Goal: Task Accomplishment & Management: Complete application form

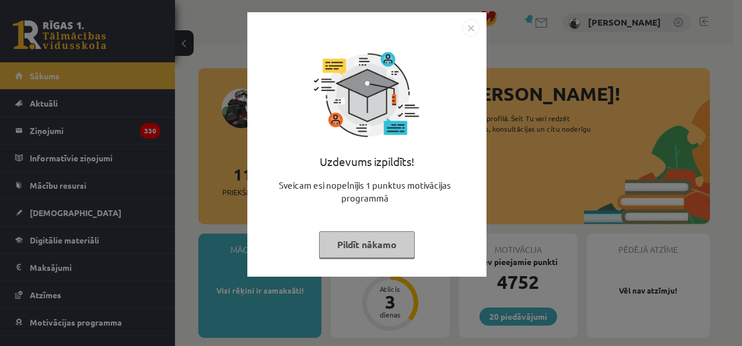
click at [371, 250] on button "Pildīt nākamo" at bounding box center [367, 244] width 96 height 27
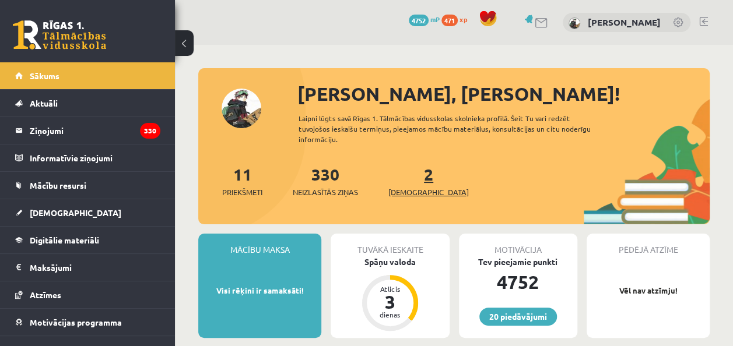
click at [410, 190] on span "[DEMOGRAPHIC_DATA]" at bounding box center [428, 193] width 80 height 12
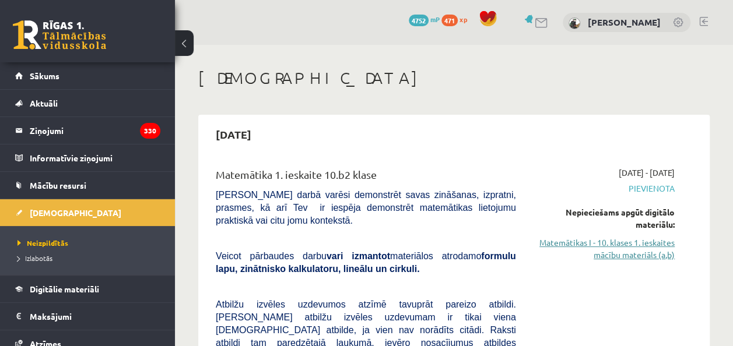
click at [593, 246] on link "Matemātikas I - 10. klases 1. ieskaites mācību materiāls (a,b)" at bounding box center [603, 249] width 141 height 24
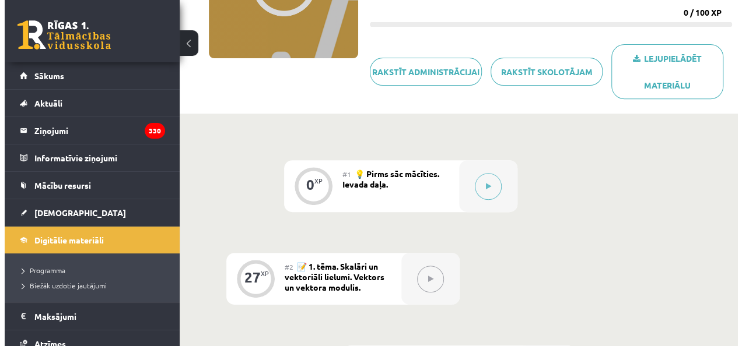
scroll to position [171, 0]
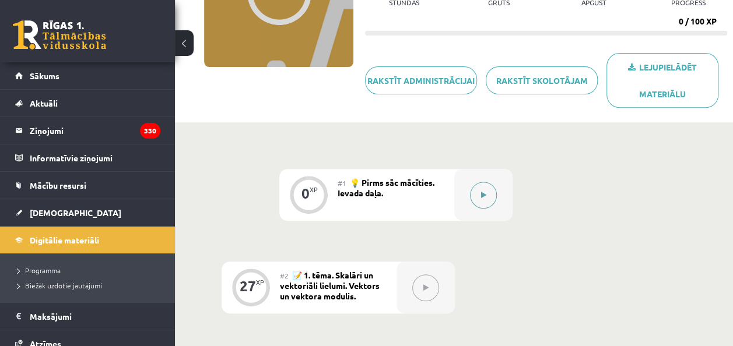
click at [486, 196] on button at bounding box center [483, 195] width 27 height 27
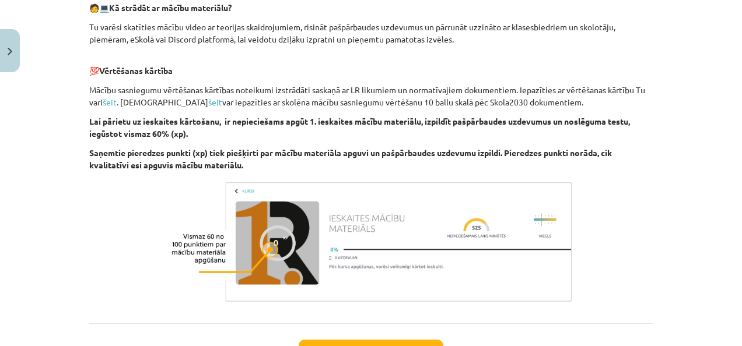
scroll to position [645, 0]
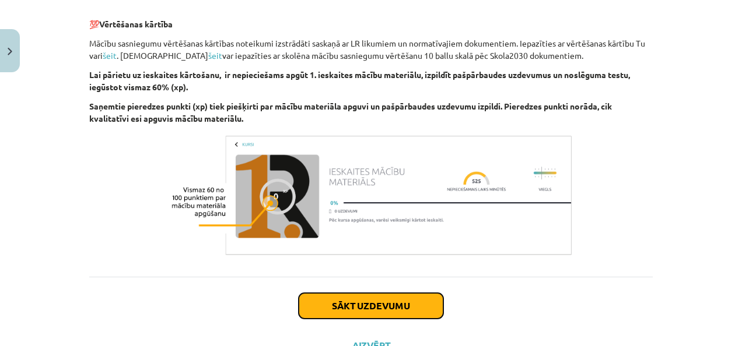
click at [372, 301] on button "Sākt uzdevumu" at bounding box center [370, 306] width 145 height 26
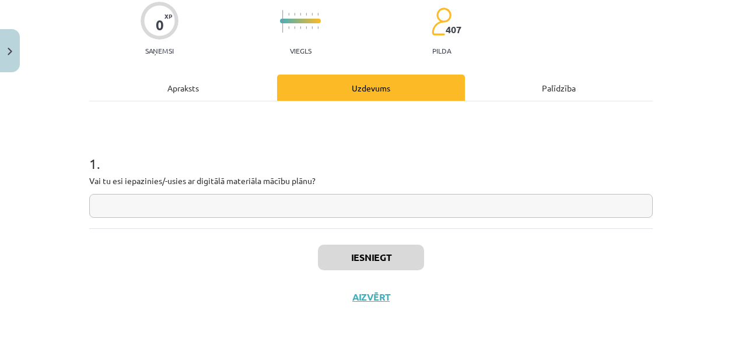
scroll to position [29, 0]
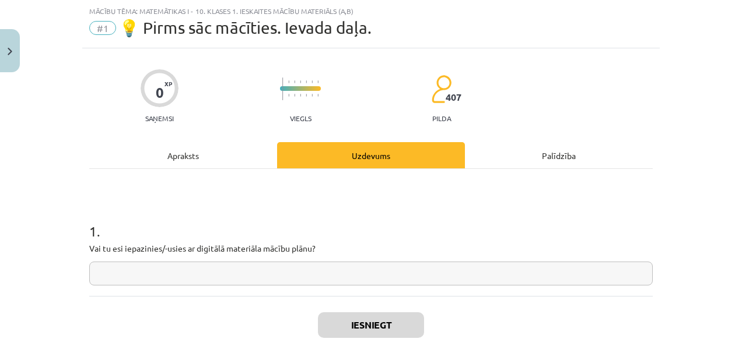
click at [276, 274] on input "text" at bounding box center [370, 274] width 563 height 24
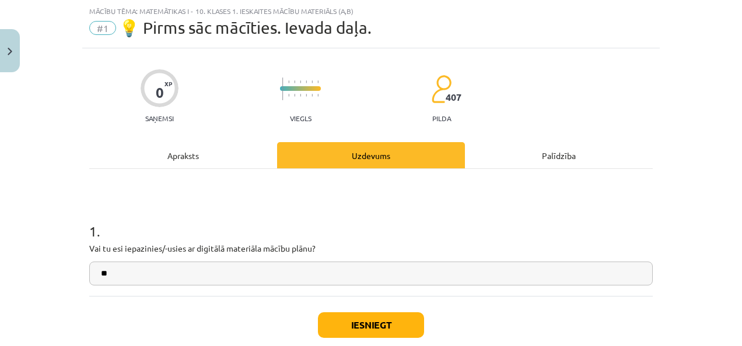
type input "**"
click at [346, 314] on button "Iesniegt" at bounding box center [371, 325] width 106 height 26
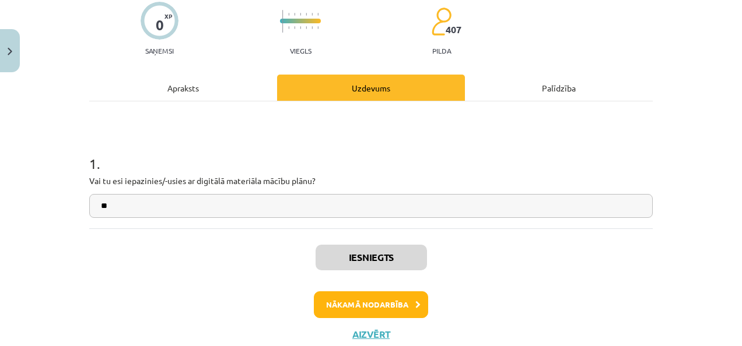
scroll to position [99, 0]
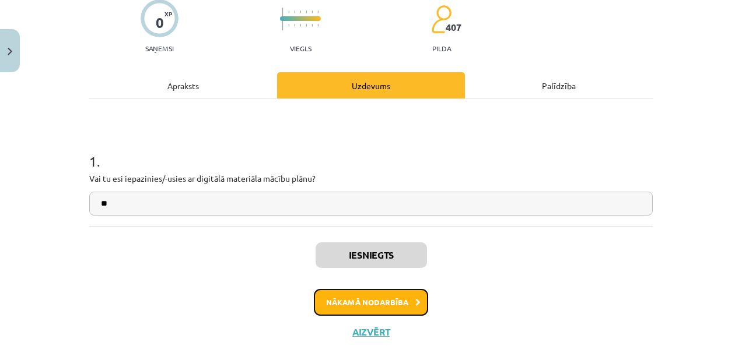
click at [353, 299] on button "Nākamā nodarbība" at bounding box center [371, 302] width 114 height 27
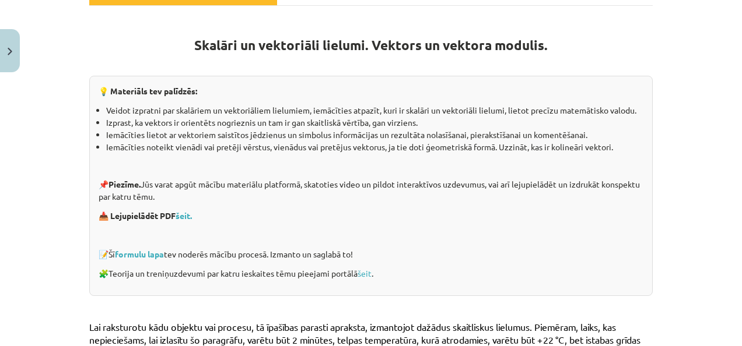
scroll to position [216, 0]
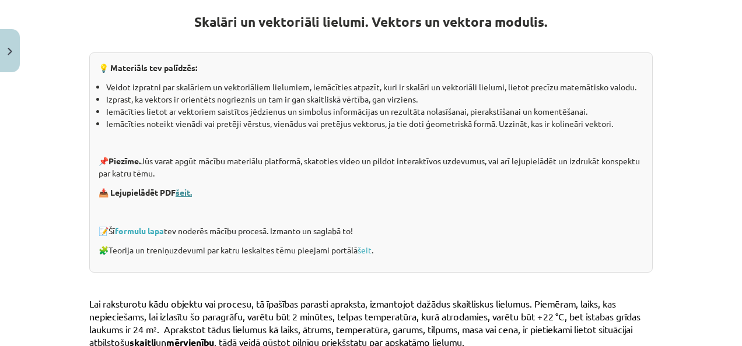
click at [182, 191] on link "šeit." at bounding box center [183, 192] width 16 height 10
click at [145, 230] on link "formulu lapa" at bounding box center [139, 231] width 49 height 10
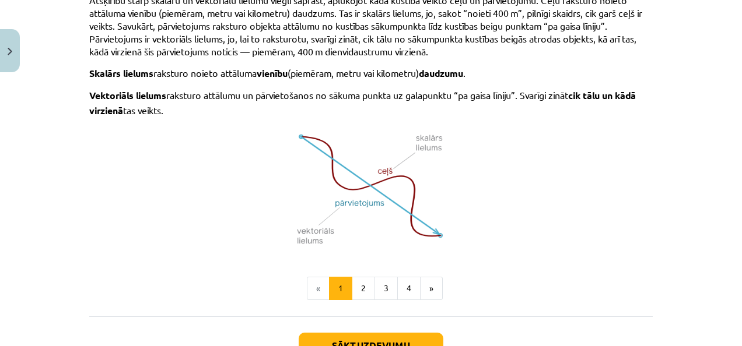
scroll to position [799, 0]
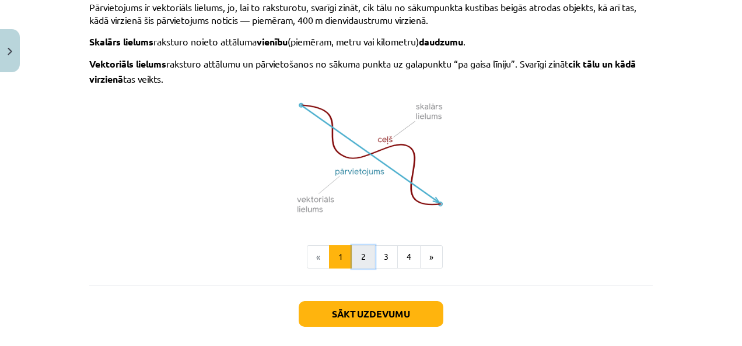
click at [360, 254] on button "2" at bounding box center [363, 256] width 23 height 23
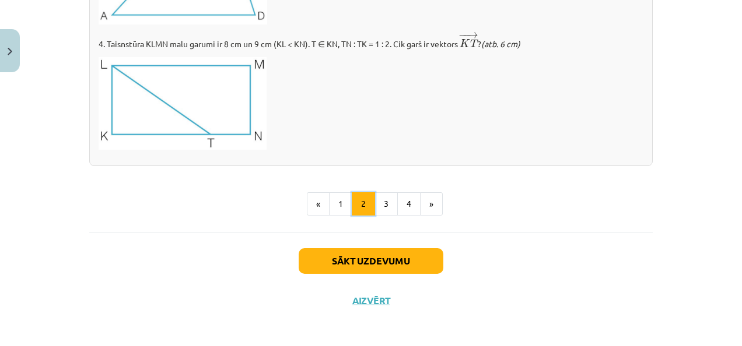
scroll to position [1467, 0]
click at [381, 202] on button "3" at bounding box center [385, 203] width 23 height 23
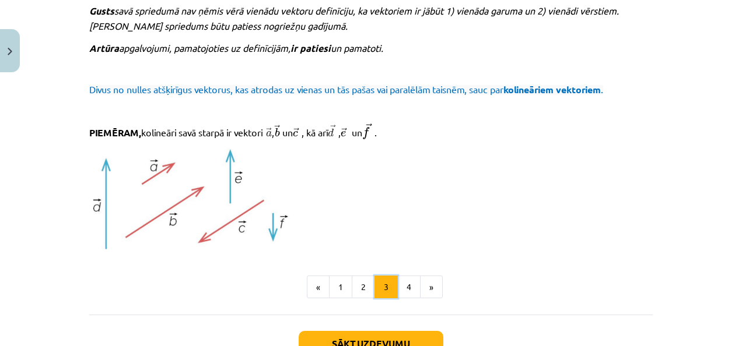
scroll to position [1290, 0]
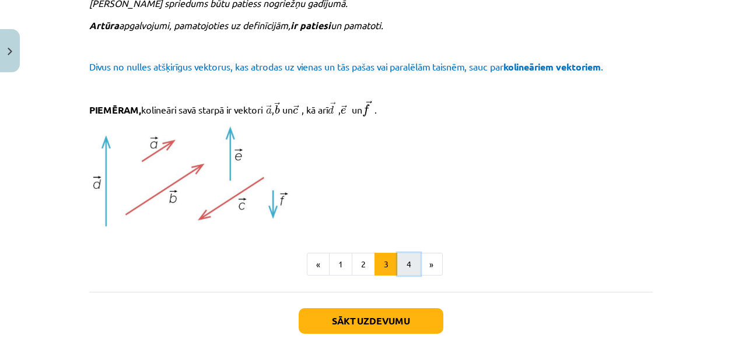
click at [403, 262] on button "4" at bounding box center [408, 264] width 23 height 23
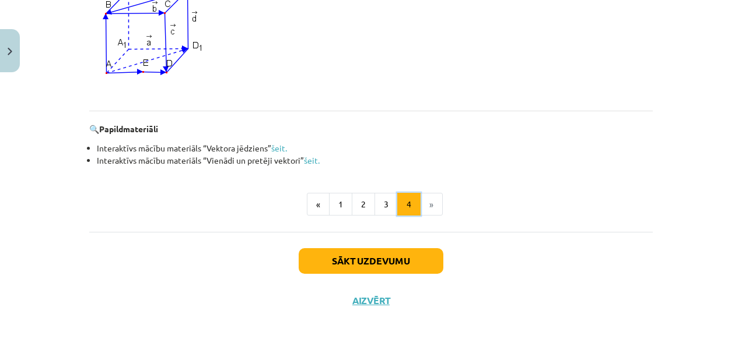
scroll to position [1175, 0]
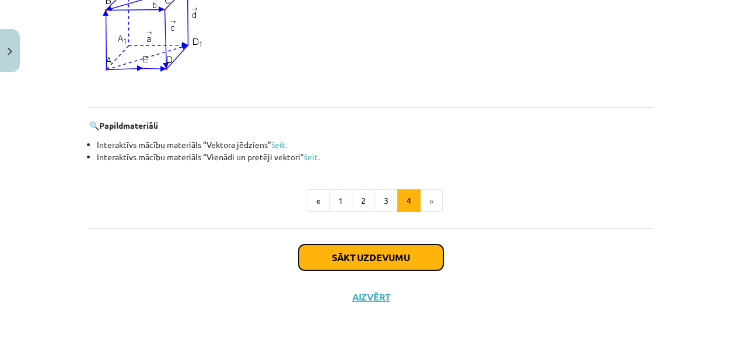
click at [352, 254] on button "Sākt uzdevumu" at bounding box center [370, 258] width 145 height 26
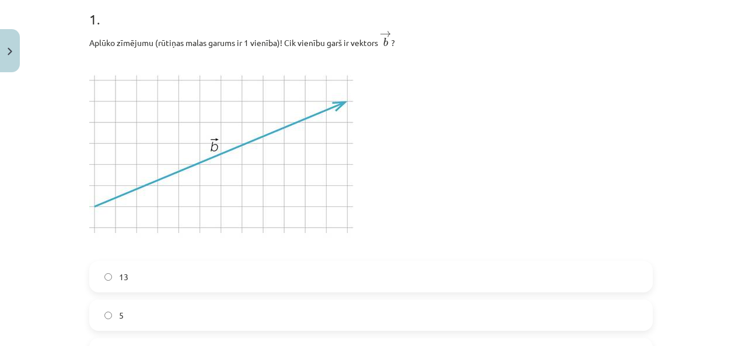
scroll to position [262, 0]
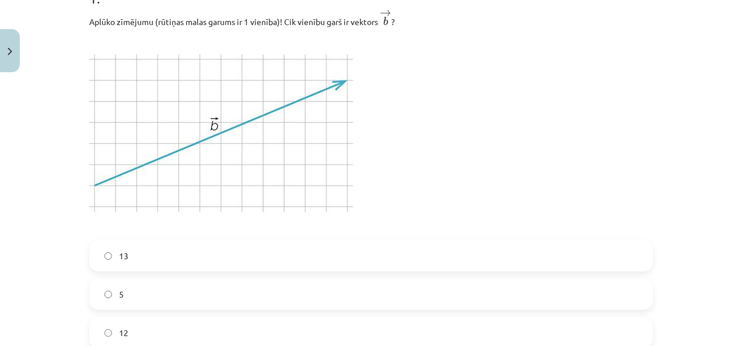
click at [102, 329] on label "12" at bounding box center [370, 332] width 561 height 29
drag, startPoint x: 737, startPoint y: 342, endPoint x: 441, endPoint y: 187, distance: 334.5
click at [441, 187] on p at bounding box center [370, 134] width 563 height 198
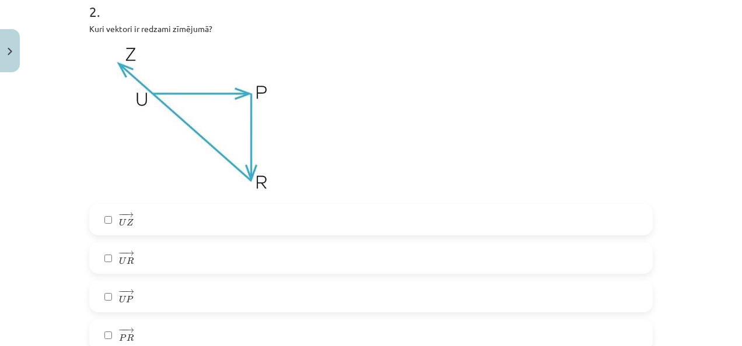
scroll to position [713, 0]
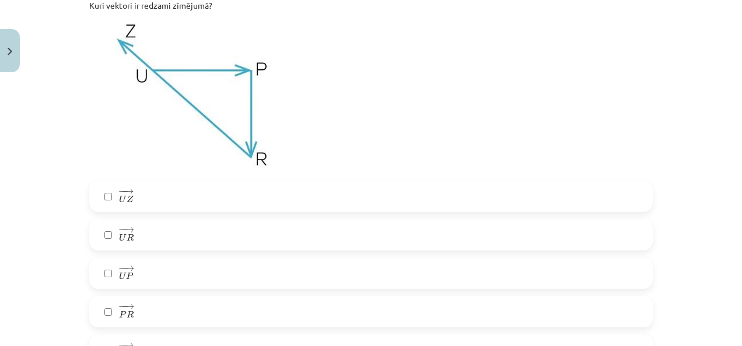
click at [104, 202] on label "− − → U Z U Z →" at bounding box center [370, 196] width 561 height 29
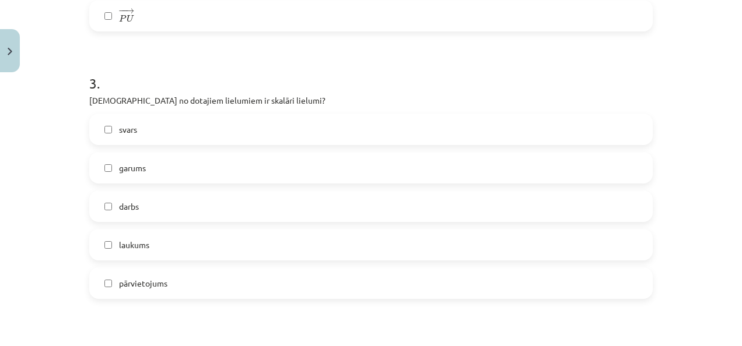
scroll to position [1109, 0]
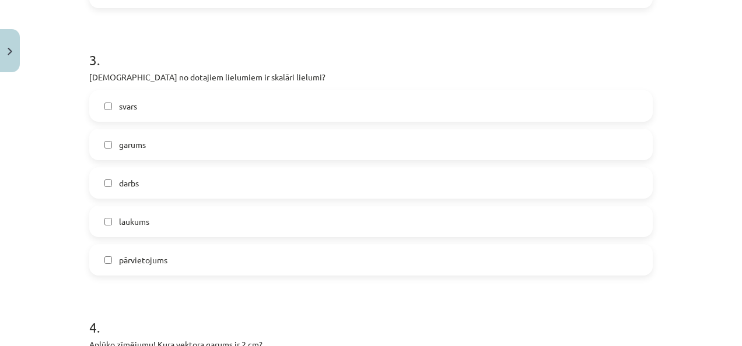
click at [104, 149] on label "garums" at bounding box center [370, 144] width 561 height 29
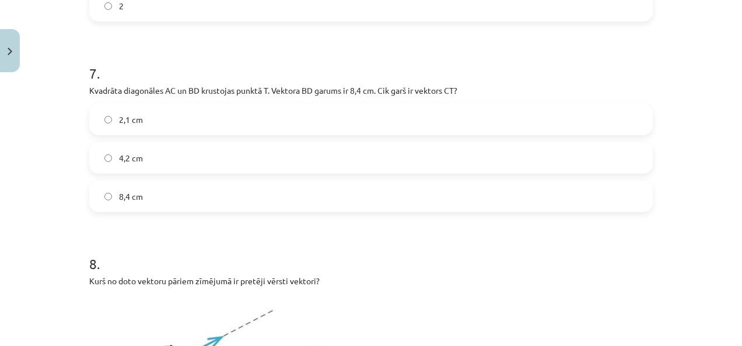
scroll to position [2656, 0]
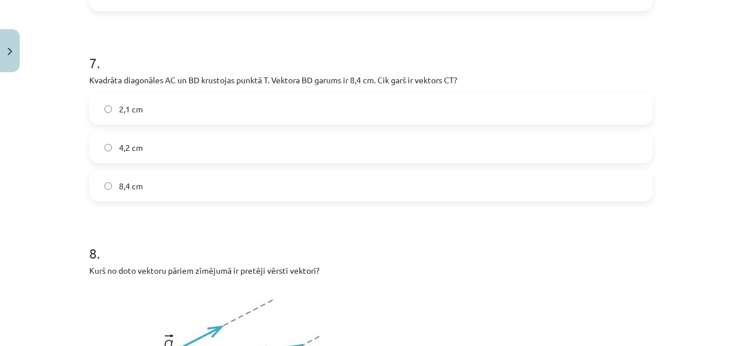
click at [107, 150] on label "4,2 cm" at bounding box center [370, 147] width 561 height 29
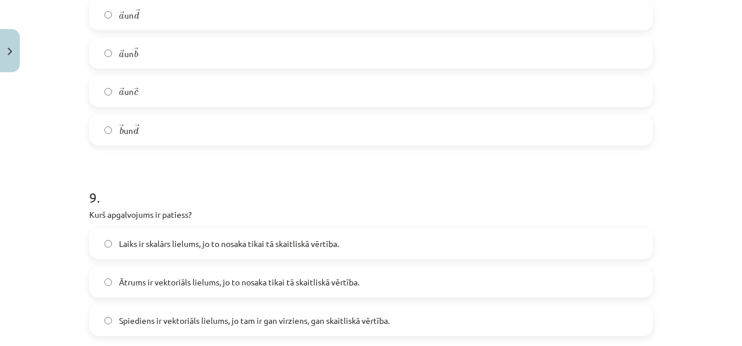
scroll to position [3239, 0]
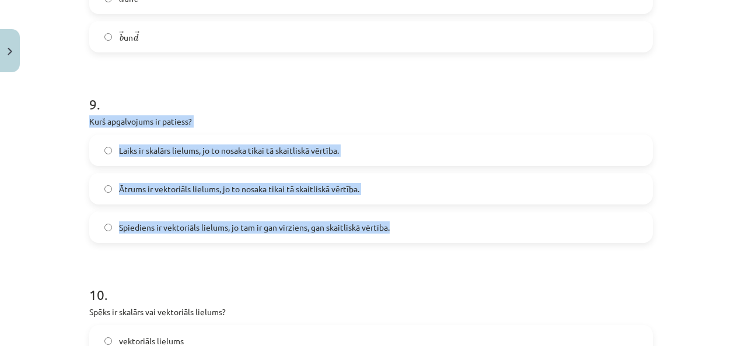
drag, startPoint x: 83, startPoint y: 117, endPoint x: 412, endPoint y: 229, distance: 346.8
copy div "Kurš apgalvojums ir patiess? Laiks ir skalārs lielums, jo to nosaka tikai tā sk…"
click at [38, 151] on div "Mācību tēma: Matemātikas i - 10. klases 1. ieskaites mācību materiāls (a,b) #2 …" at bounding box center [371, 173] width 742 height 346
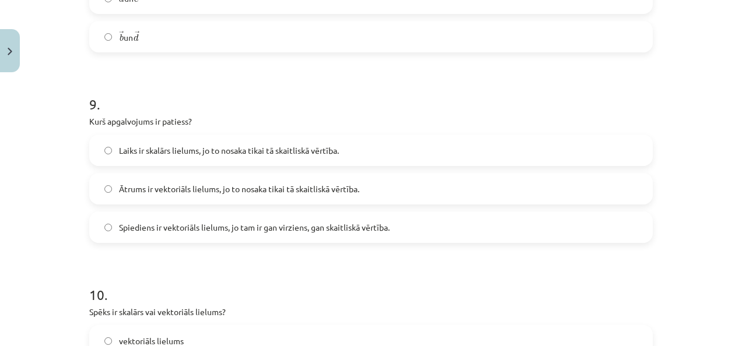
click at [104, 155] on label "Laiks ir skalārs lielums, jo to nosaka tikai tā skaitliskā vērtība." at bounding box center [370, 150] width 561 height 29
click at [437, 275] on h1 "10 ." at bounding box center [370, 284] width 563 height 36
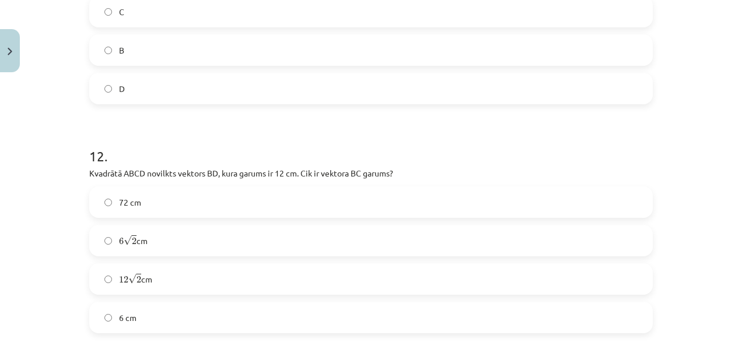
scroll to position [3970, 0]
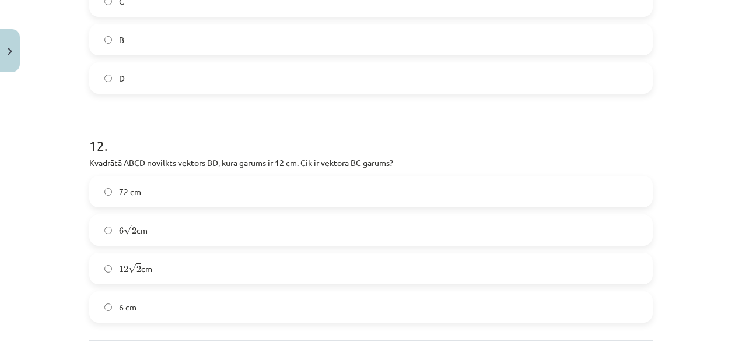
drag, startPoint x: 736, startPoint y: 339, endPoint x: 392, endPoint y: 139, distance: 398.3
click at [392, 139] on h1 "12 ." at bounding box center [370, 135] width 563 height 36
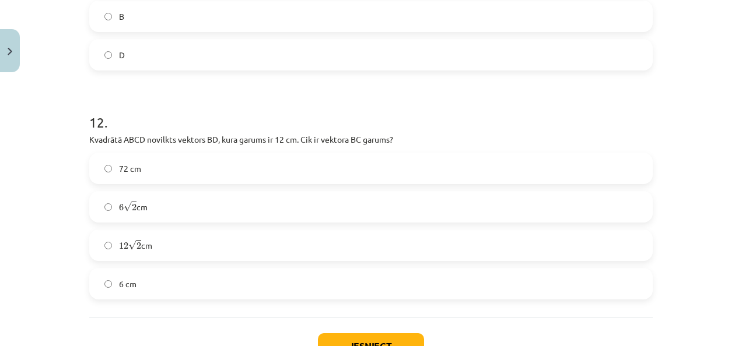
scroll to position [4083, 0]
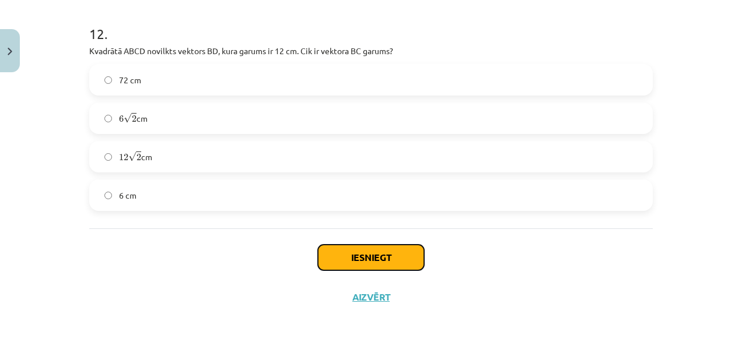
click at [356, 257] on button "Iesniegt" at bounding box center [371, 258] width 106 height 26
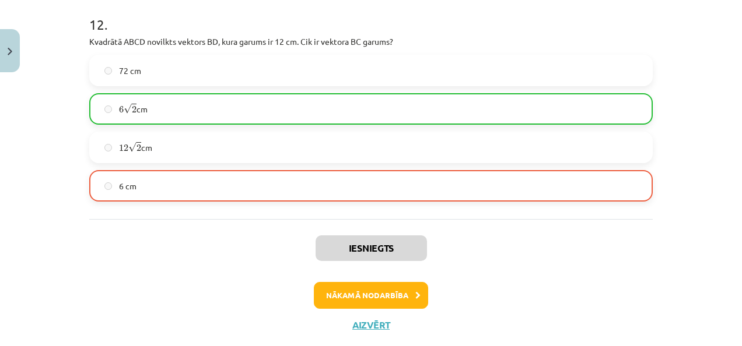
scroll to position [4120, 0]
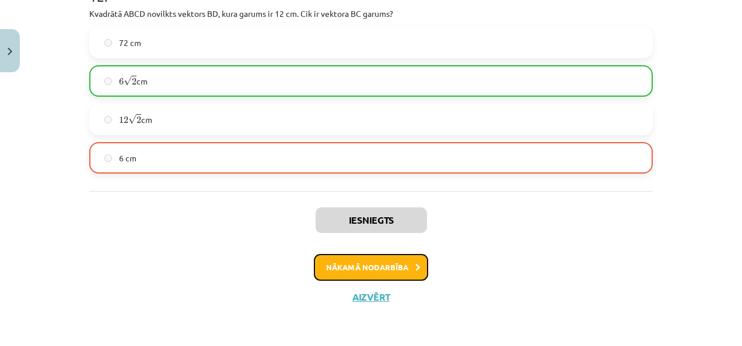
click at [349, 269] on button "Nākamā nodarbība" at bounding box center [371, 267] width 114 height 27
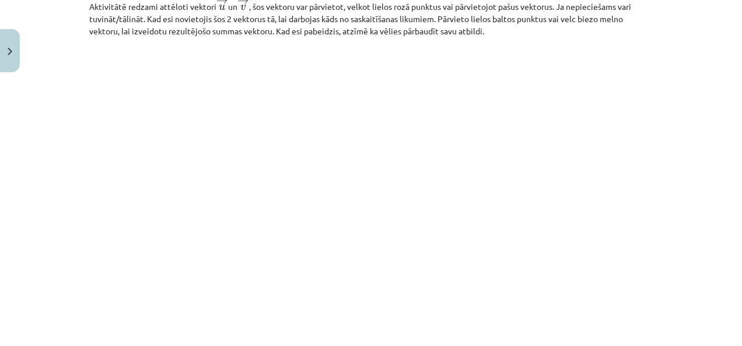
scroll to position [1869, 0]
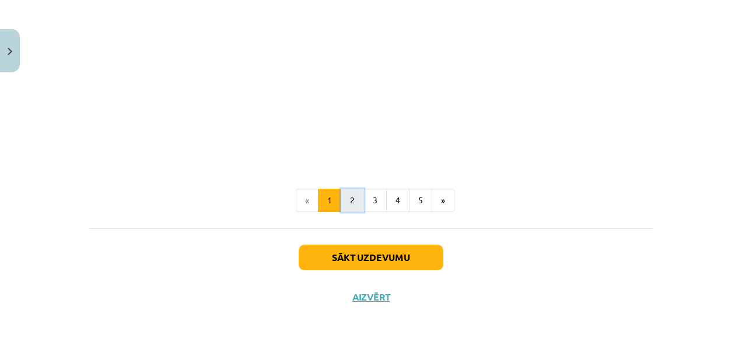
click at [347, 199] on button "2" at bounding box center [351, 200] width 23 height 23
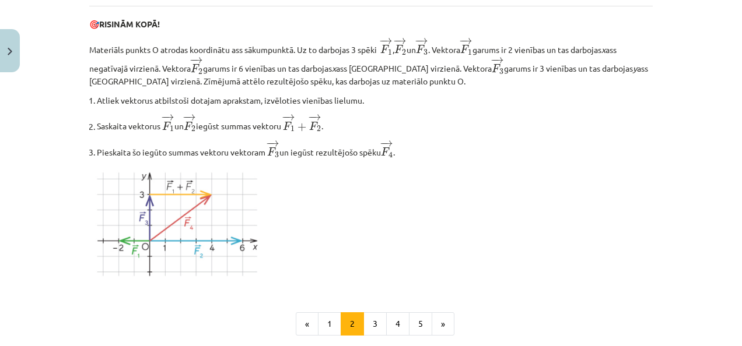
scroll to position [1417, 0]
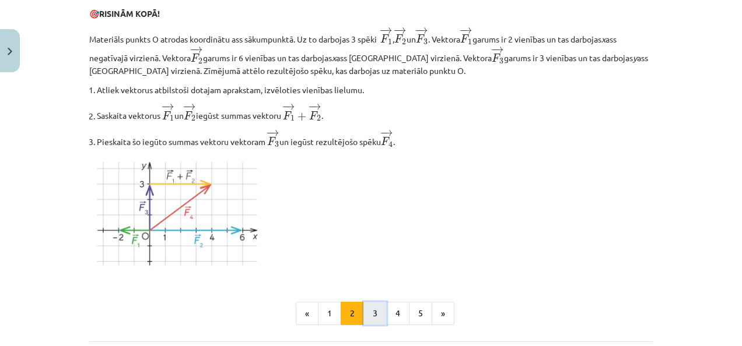
click at [371, 324] on button "3" at bounding box center [374, 313] width 23 height 23
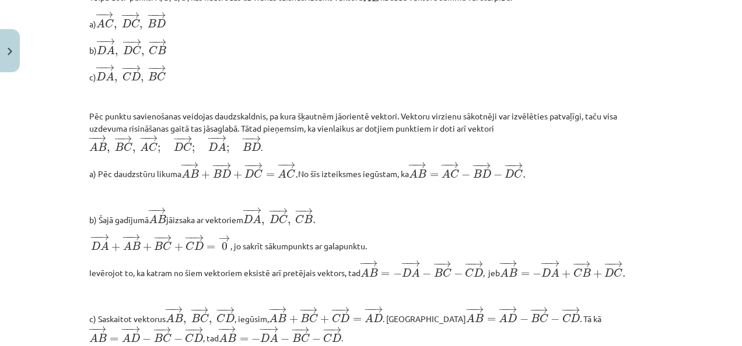
scroll to position [597, 0]
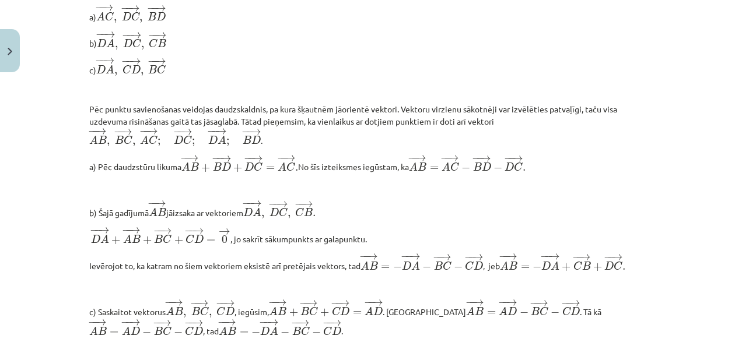
click at [730, 343] on div "Mācību tēma: Matemātikas i - 10. klases 1. ieskaites mācību materiāls (a,b) #3 …" at bounding box center [371, 173] width 742 height 346
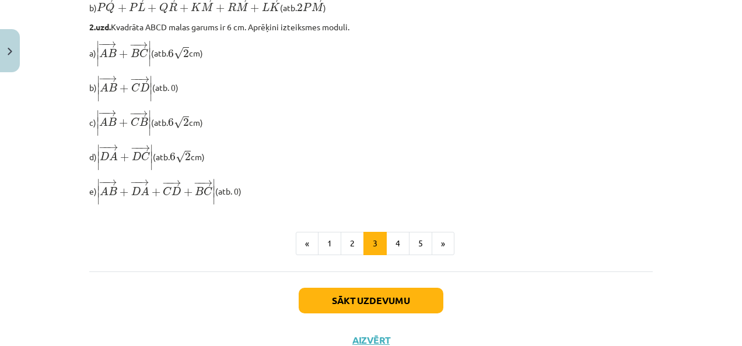
scroll to position [1047, 0]
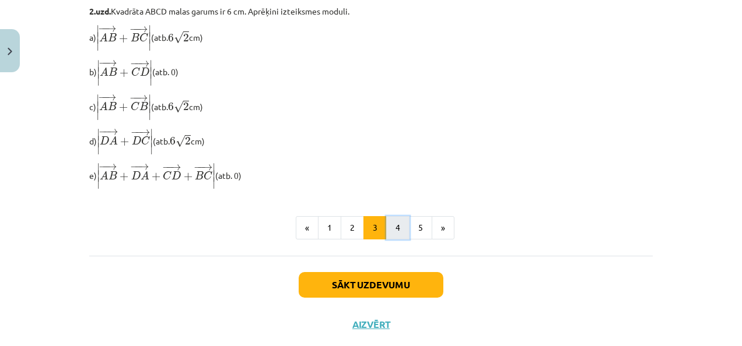
click at [395, 240] on button "4" at bounding box center [397, 227] width 23 height 23
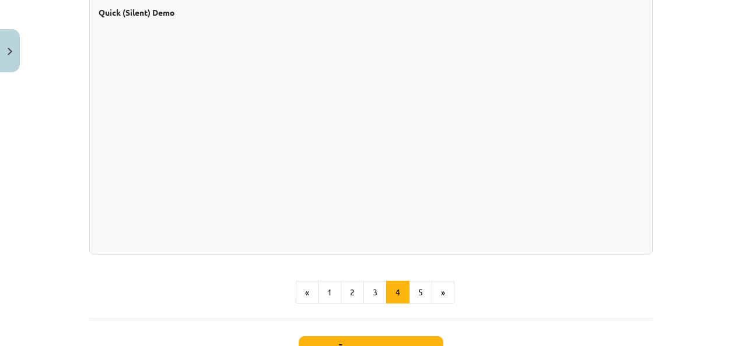
scroll to position [1069, 0]
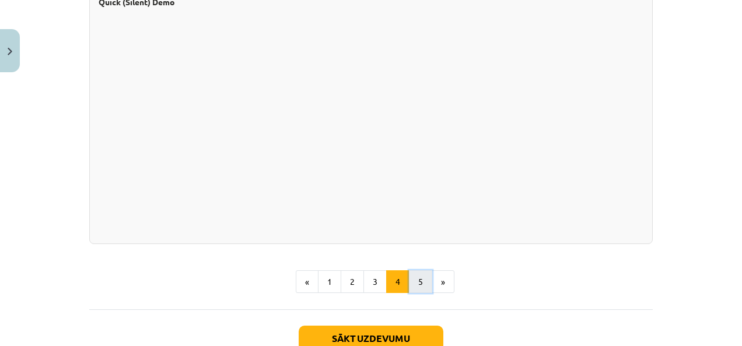
click at [410, 286] on button "5" at bounding box center [420, 281] width 23 height 23
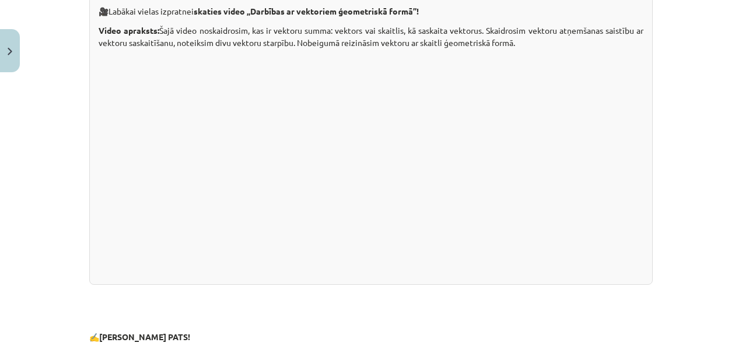
scroll to position [2571, 0]
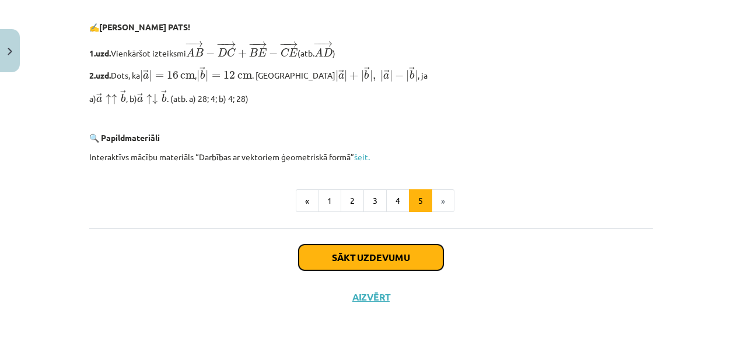
click at [357, 257] on button "Sākt uzdevumu" at bounding box center [370, 258] width 145 height 26
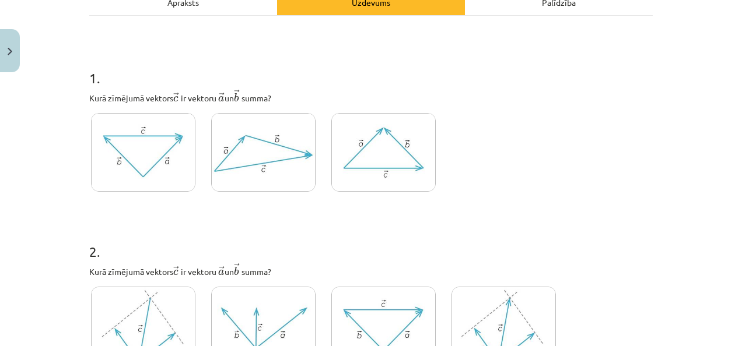
scroll to position [192, 0]
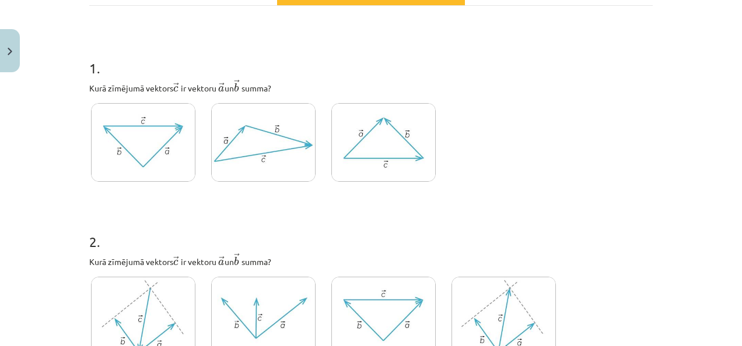
click at [233, 152] on img at bounding box center [263, 142] width 104 height 79
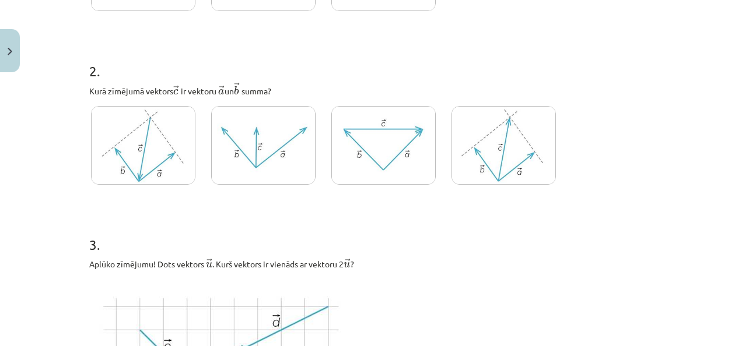
scroll to position [387, 0]
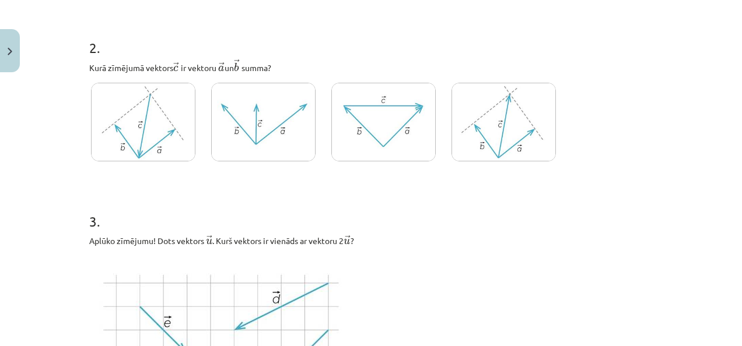
click at [487, 117] on img at bounding box center [503, 122] width 104 height 79
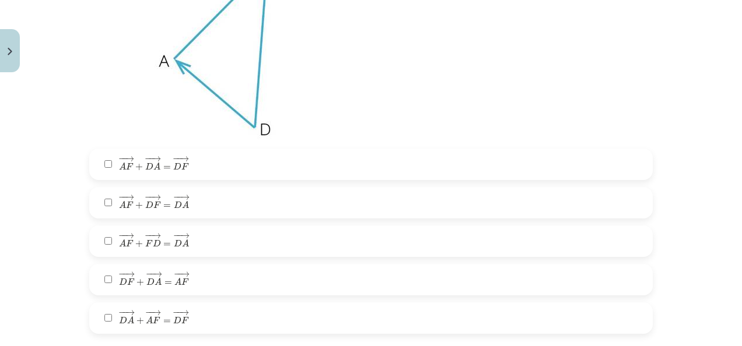
scroll to position [1137, 0]
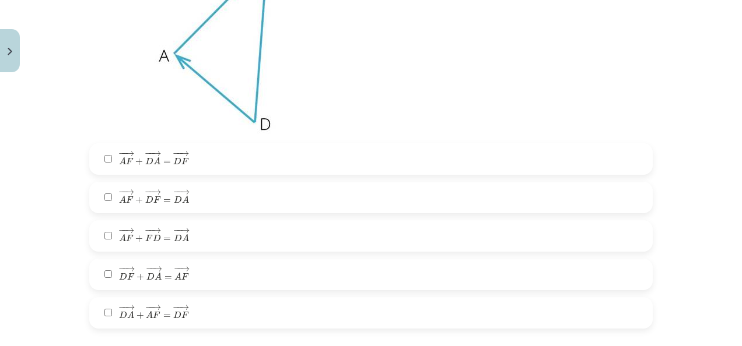
click at [101, 241] on label "− − → A F + − − → F D = − − → D A A F → + F D → = D A →" at bounding box center [370, 236] width 561 height 29
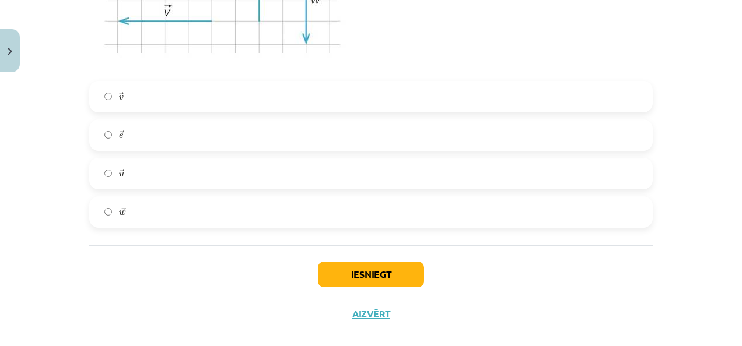
scroll to position [1691, 0]
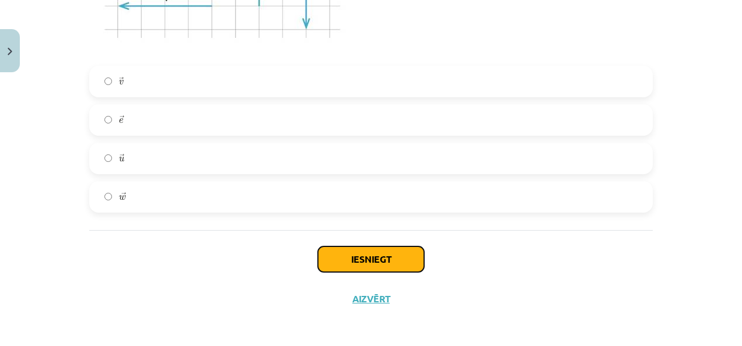
click at [389, 260] on button "Iesniegt" at bounding box center [371, 260] width 106 height 26
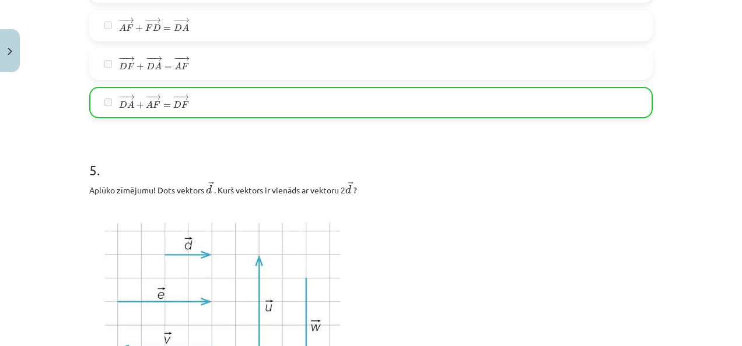
scroll to position [1731, 0]
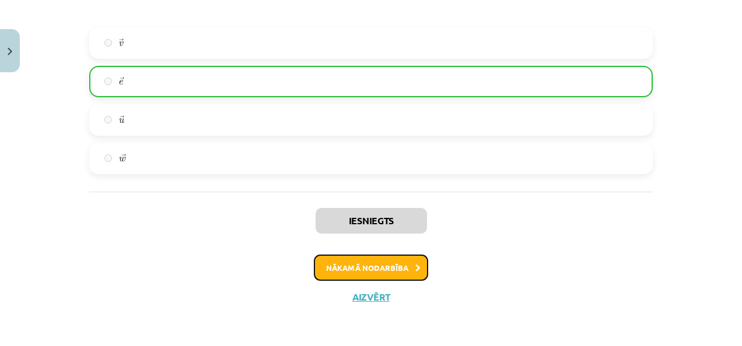
click at [358, 271] on button "Nākamā nodarbība" at bounding box center [371, 268] width 114 height 27
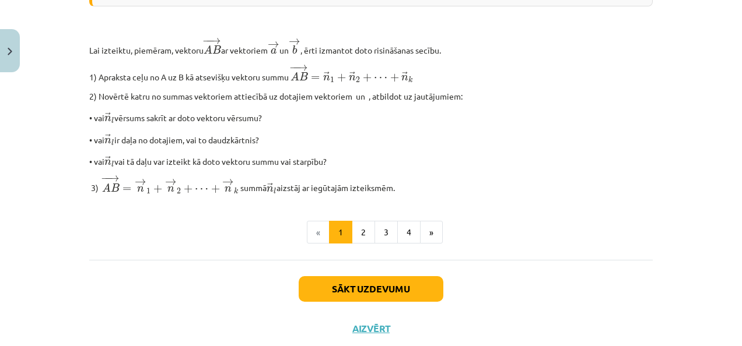
scroll to position [1017, 0]
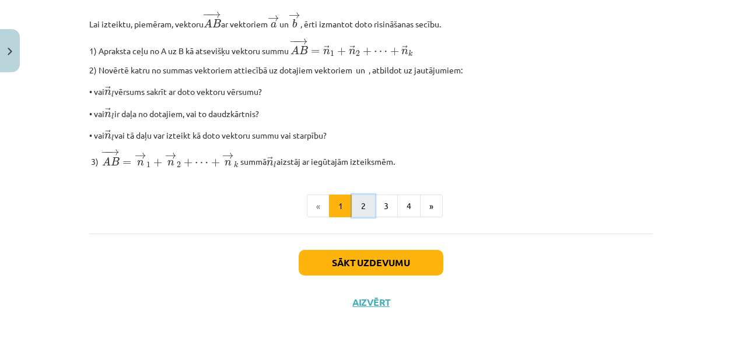
click at [358, 218] on button "2" at bounding box center [363, 206] width 23 height 23
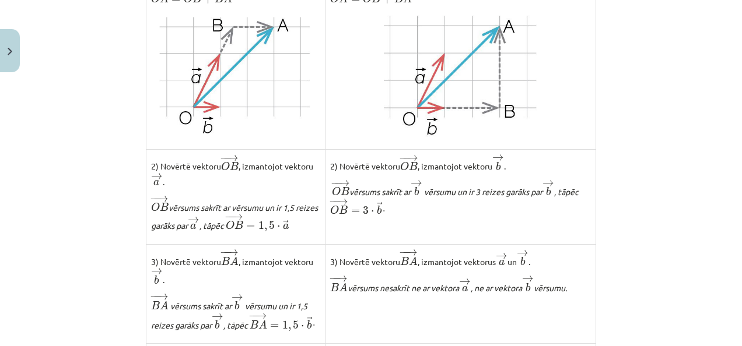
scroll to position [471, 0]
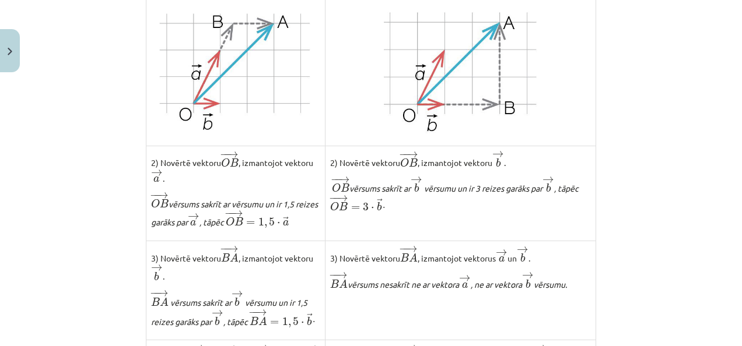
click at [666, 248] on div "Mācību tēma: Matemātikas i - 10. klases 1. ieskaites mācību materiāls (a,b) #4 …" at bounding box center [371, 173] width 742 height 346
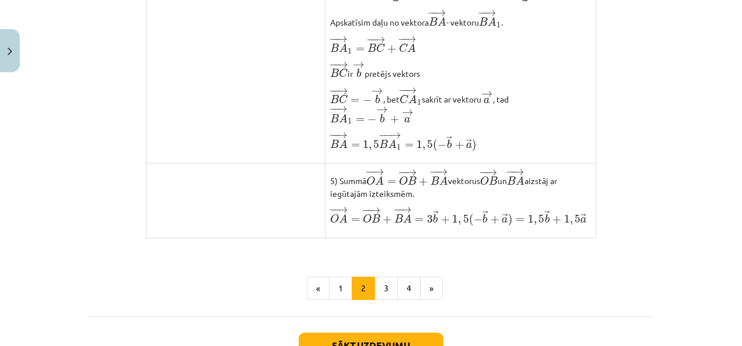
scroll to position [937, 0]
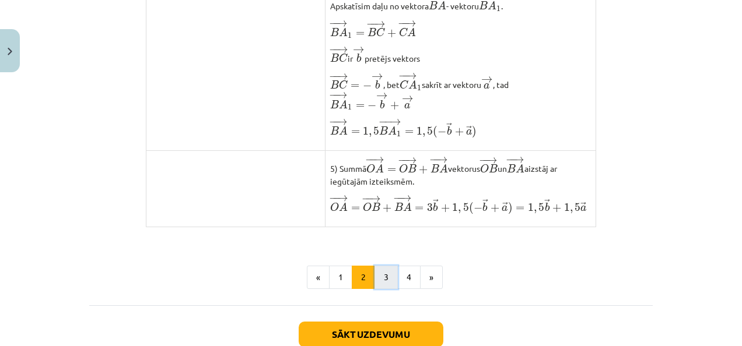
click at [374, 289] on button "3" at bounding box center [385, 277] width 23 height 23
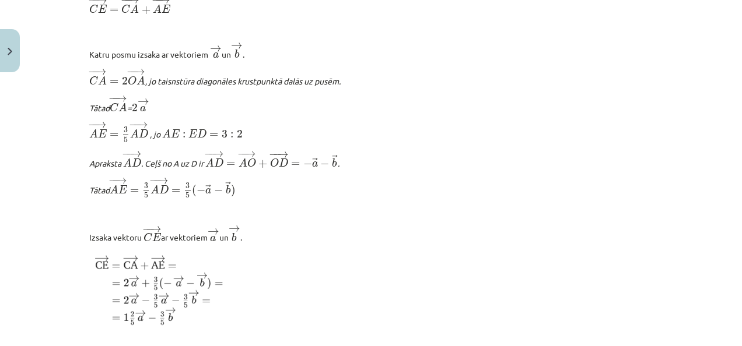
scroll to position [1513, 0]
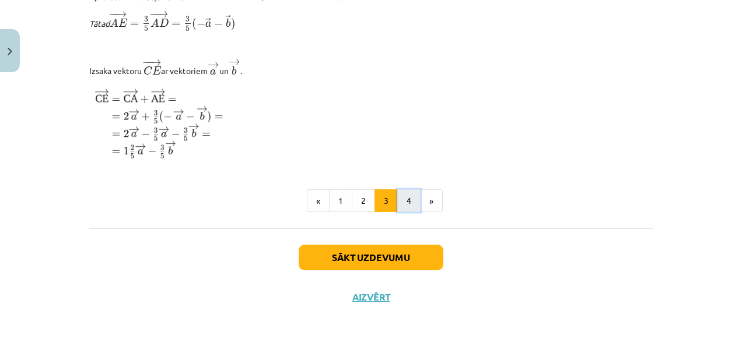
click at [401, 199] on button "4" at bounding box center [408, 200] width 23 height 23
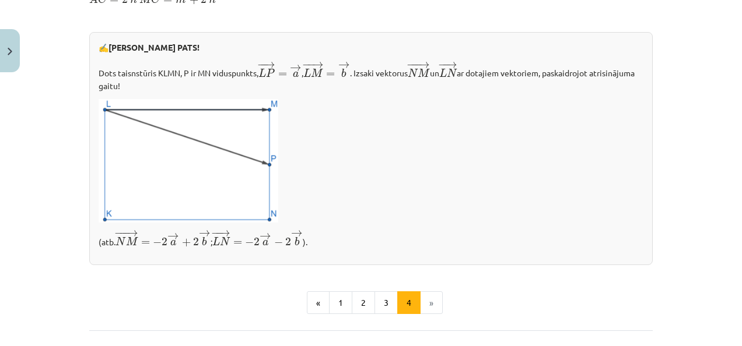
scroll to position [539, 0]
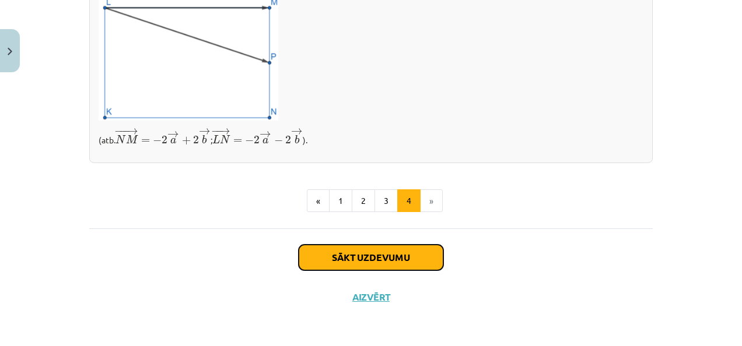
click at [360, 263] on button "Sākt uzdevumu" at bounding box center [370, 258] width 145 height 26
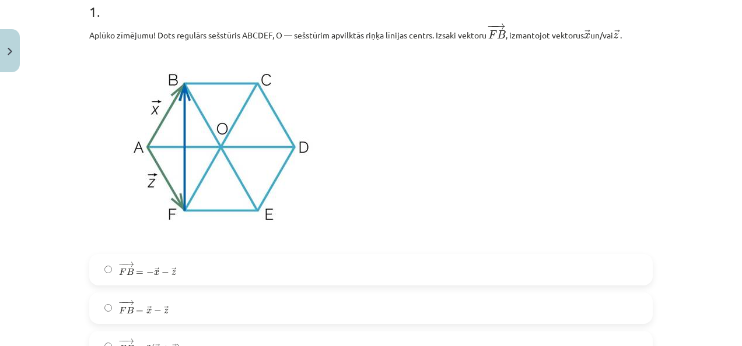
scroll to position [272, 0]
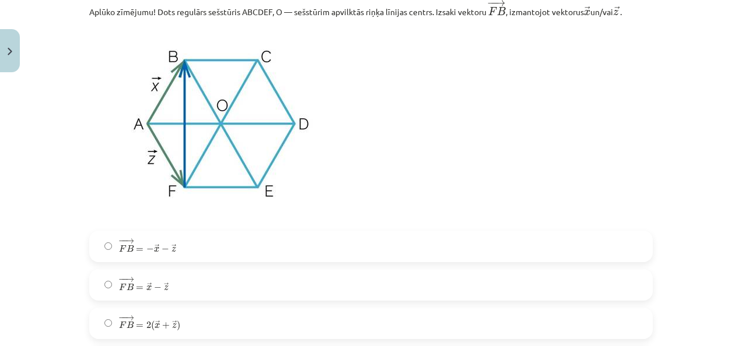
click at [602, 52] on p at bounding box center [370, 125] width 563 height 198
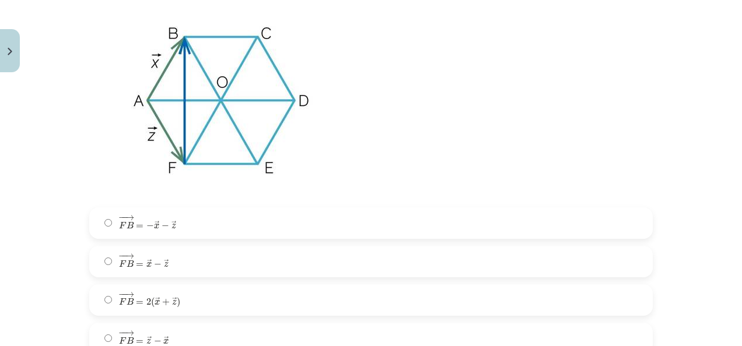
scroll to position [319, 0]
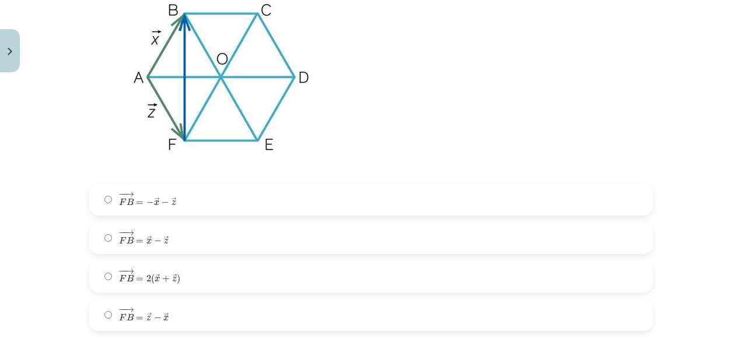
click at [106, 243] on label "− − → F B = → x − → z F B → = x → − z →" at bounding box center [370, 238] width 561 height 29
click at [56, 107] on div "Mācību tēma: Matemātikas i - 10. klases 1. ieskaites mācību materiāls (a,b) #4 …" at bounding box center [371, 173] width 742 height 346
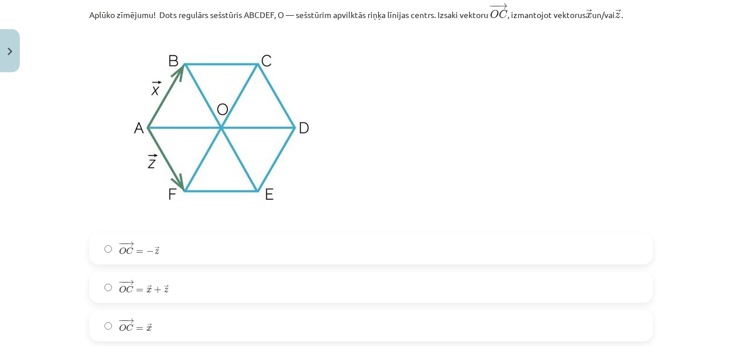
scroll to position [716, 0]
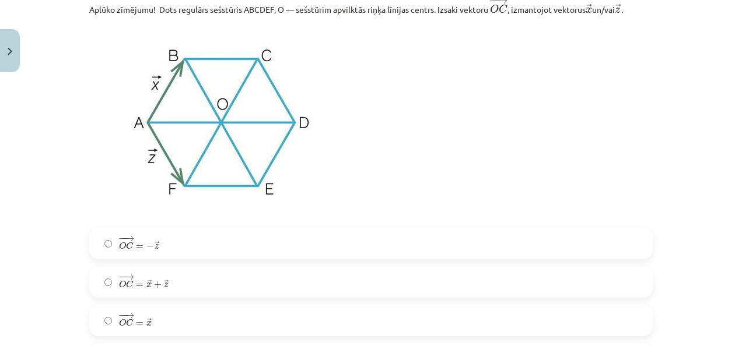
click at [97, 281] on label "− − → O C = → x + → z O C → = x → + z →" at bounding box center [370, 282] width 561 height 29
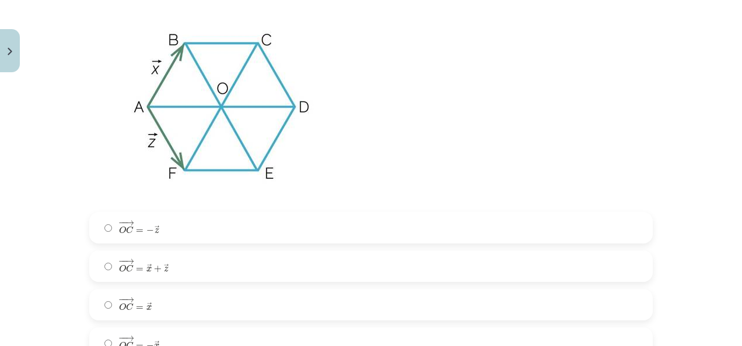
scroll to position [708, 0]
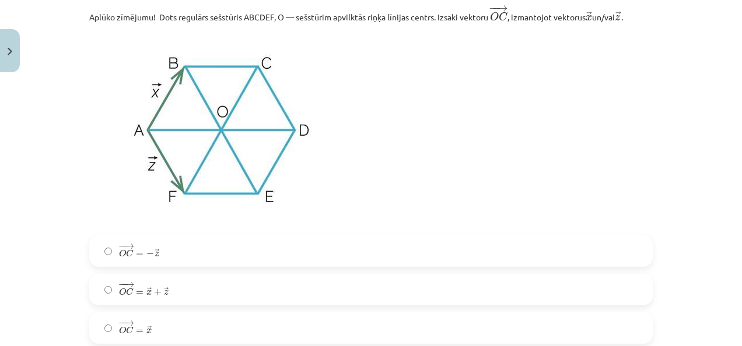
click at [711, 98] on div "Mācību tēma: Matemātikas i - 10. klases 1. ieskaites mācību materiāls (a,b) #4 …" at bounding box center [371, 173] width 742 height 346
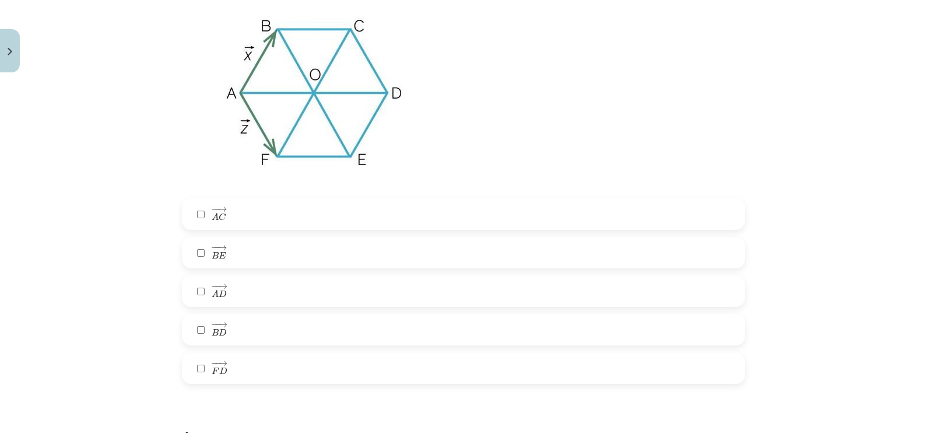
scroll to position [1182, 0]
drag, startPoint x: 620, startPoint y: 15, endPoint x: 484, endPoint y: 125, distance: 174.9
click at [484, 125] on p at bounding box center [463, 92] width 563 height 198
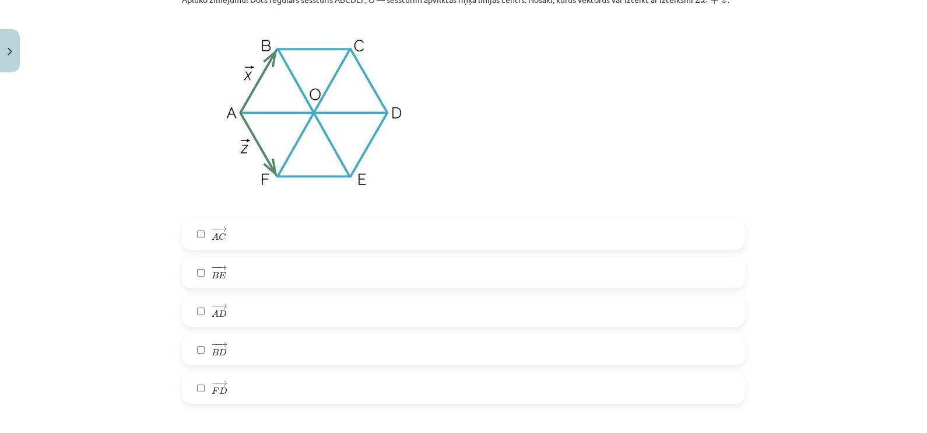
scroll to position [1153, 0]
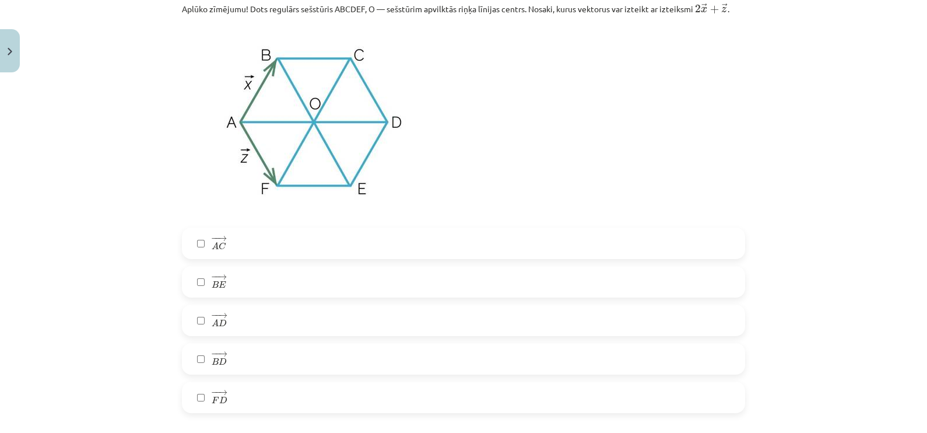
click at [741, 159] on div "Mācību tēma: Matemātikas i - 10. klases 1. ieskaites mācību materiāls (a,b) #4 …" at bounding box center [463, 216] width 927 height 433
click at [193, 346] on label "− − → F D F D →" at bounding box center [463, 396] width 561 height 29
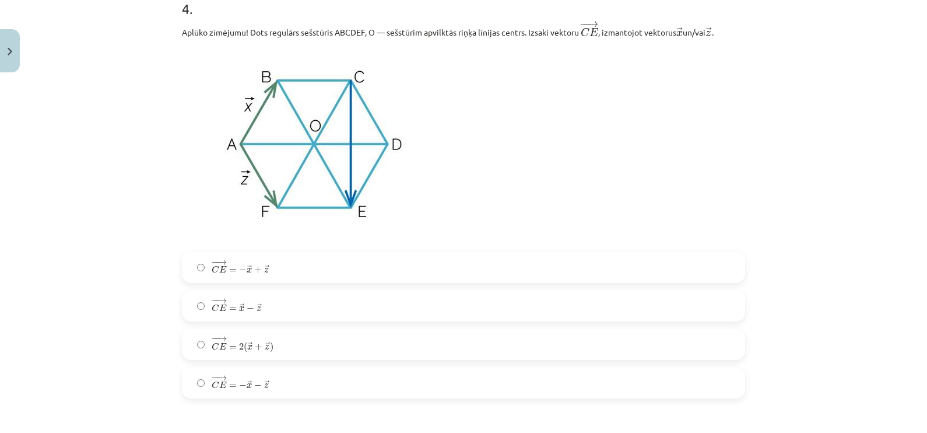
scroll to position [1621, 0]
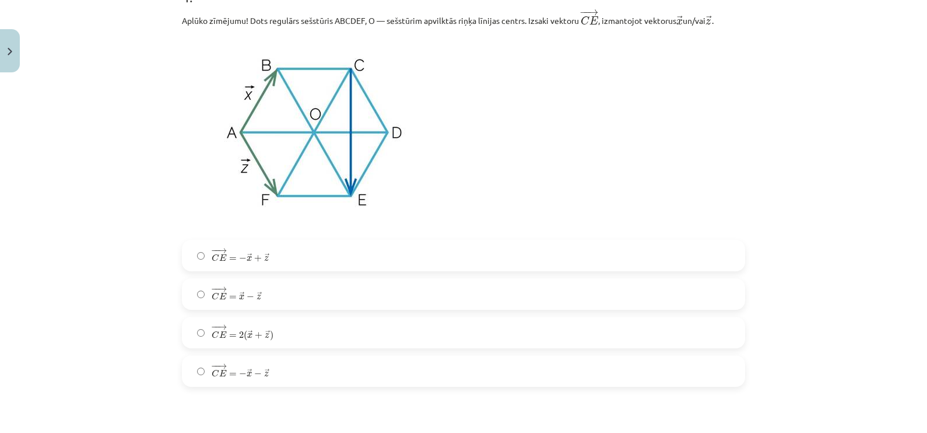
click at [191, 340] on label "− − → C E = 2 ( → x + → z ) C E → = 2 ( x → + z → )" at bounding box center [463, 332] width 561 height 29
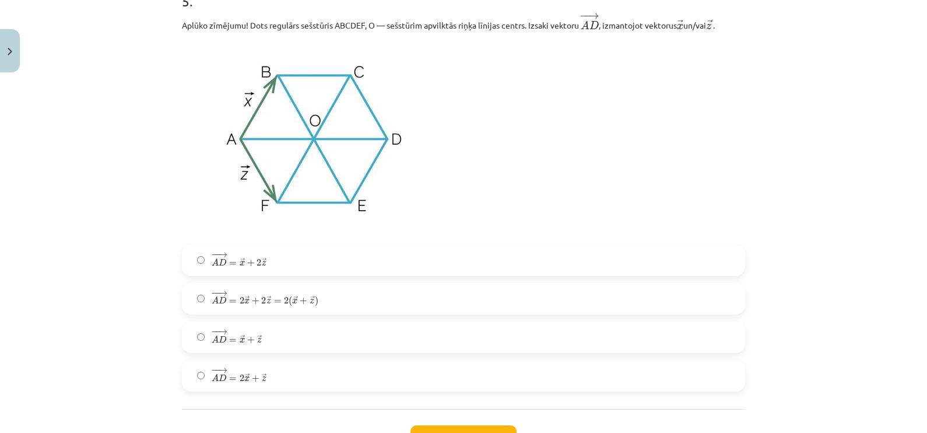
scroll to position [2154, 0]
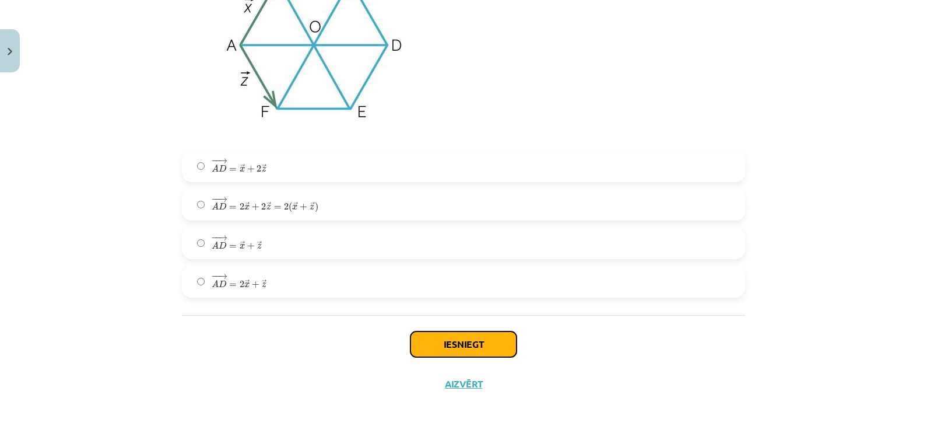
click at [481, 334] on button "Iesniegt" at bounding box center [463, 344] width 106 height 26
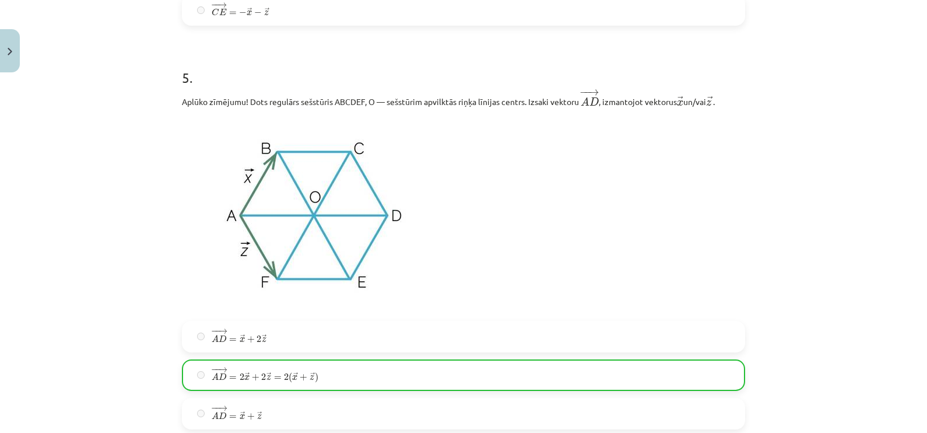
scroll to position [2191, 0]
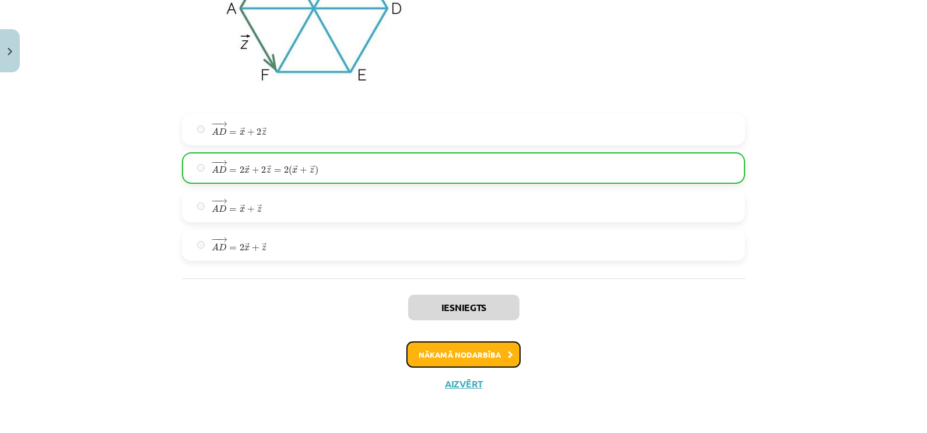
click at [461, 346] on button "Nākamā nodarbība" at bounding box center [463, 354] width 114 height 27
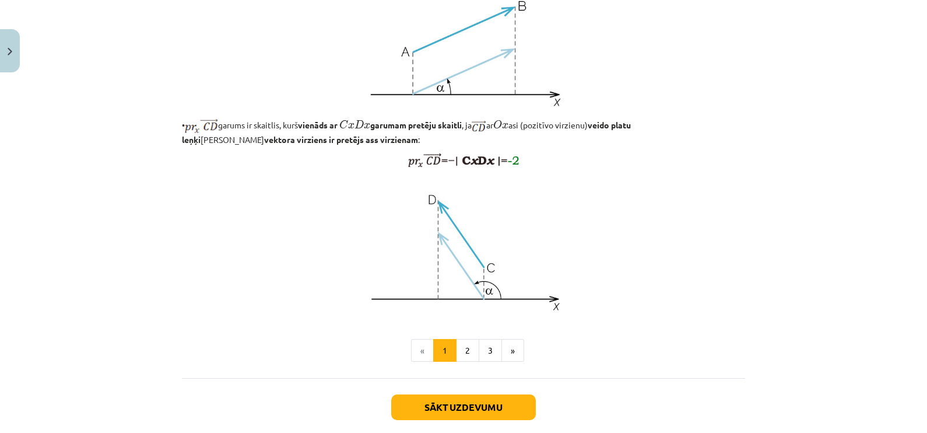
scroll to position [873, 0]
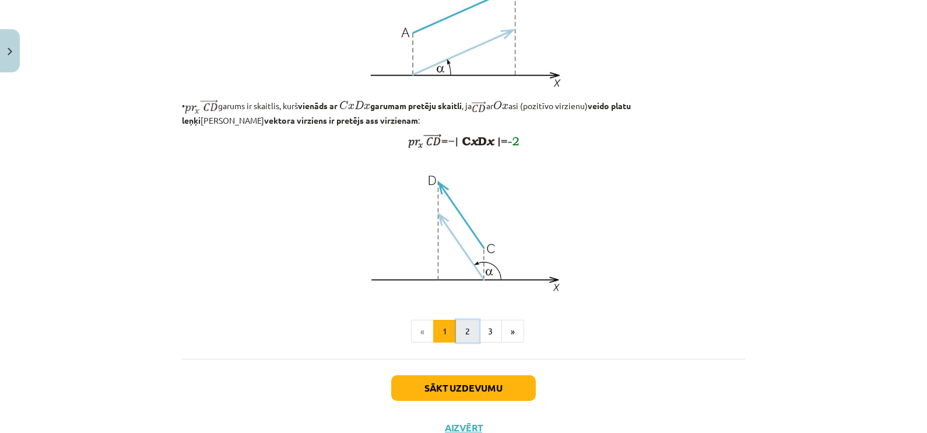
click at [467, 343] on button "2" at bounding box center [467, 330] width 23 height 23
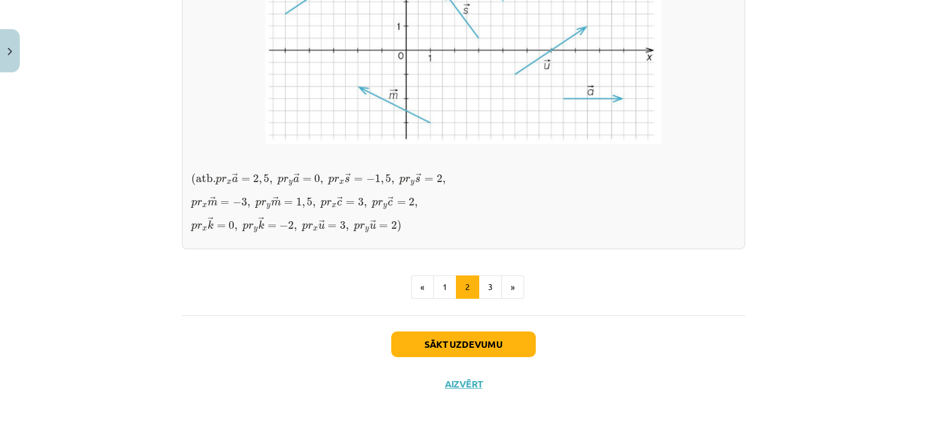
scroll to position [1048, 0]
click at [482, 294] on button "3" at bounding box center [490, 286] width 23 height 23
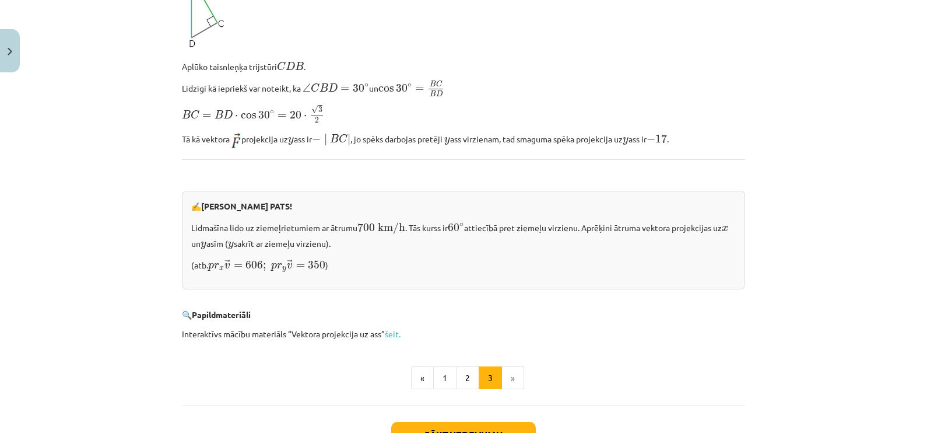
scroll to position [1192, 0]
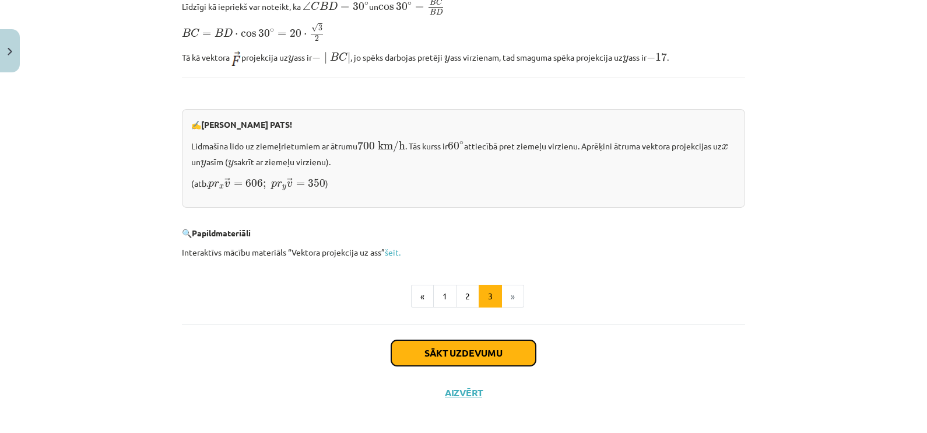
click at [455, 346] on button "Sākt uzdevumu" at bounding box center [463, 353] width 145 height 26
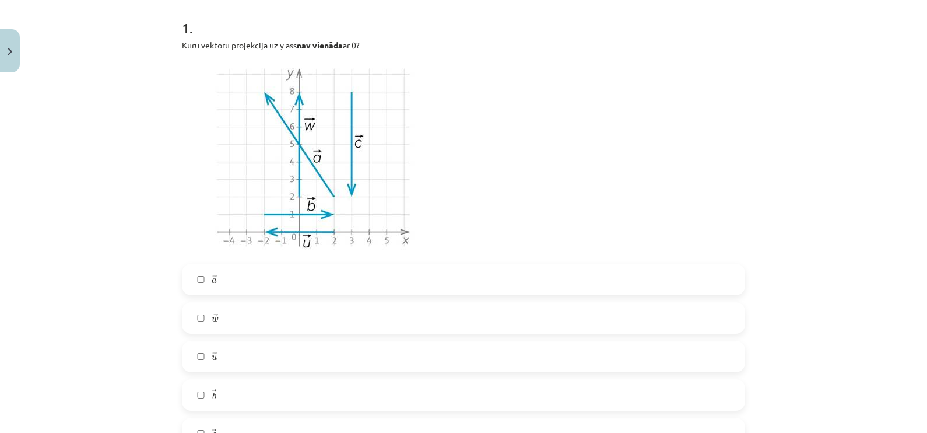
scroll to position [262, 0]
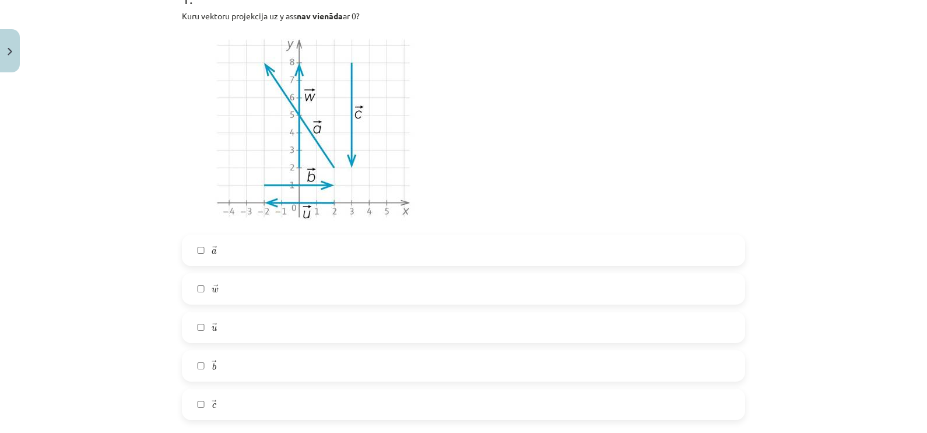
click at [741, 200] on div "Mācību tēma: Matemātikas i - 10. klases 1. ieskaites mācību materiāls (a,b) #5 …" at bounding box center [463, 216] width 927 height 433
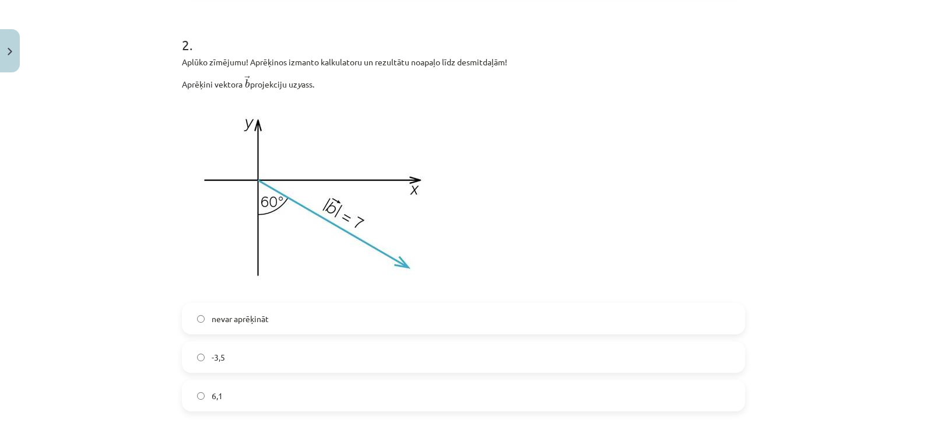
scroll to position [718, 0]
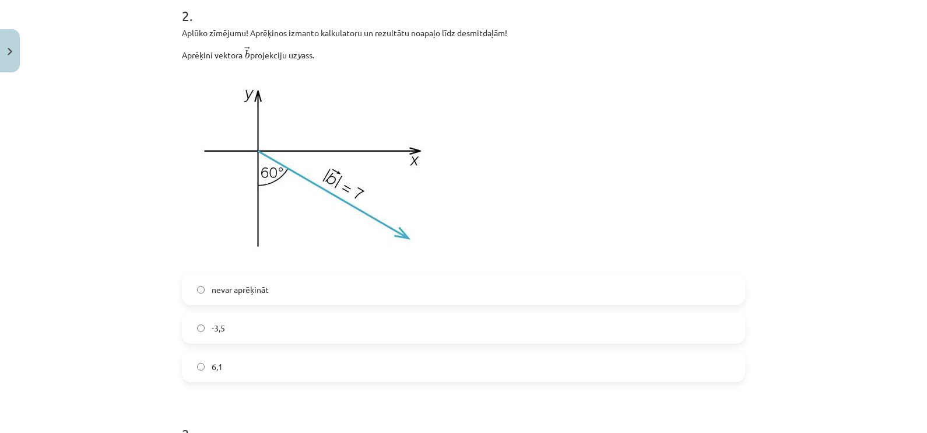
click at [190, 331] on label "-3,5" at bounding box center [463, 327] width 561 height 29
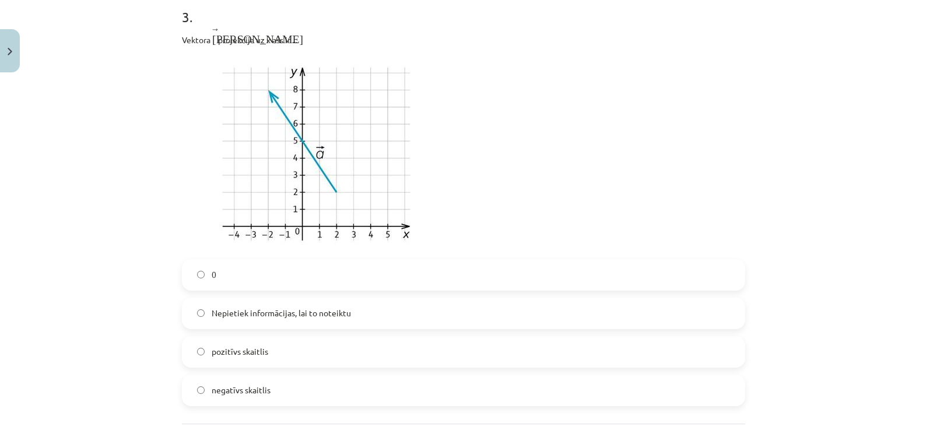
scroll to position [1144, 0]
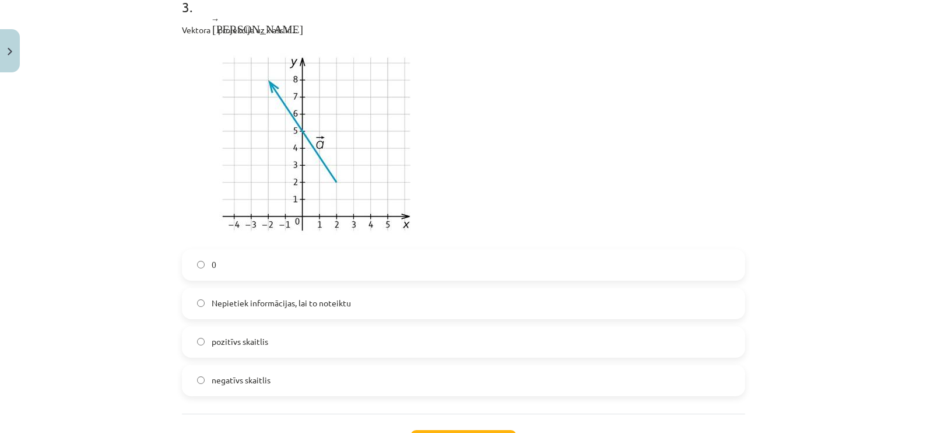
click at [188, 346] on label "negatīvs skaitlis" at bounding box center [463, 380] width 561 height 29
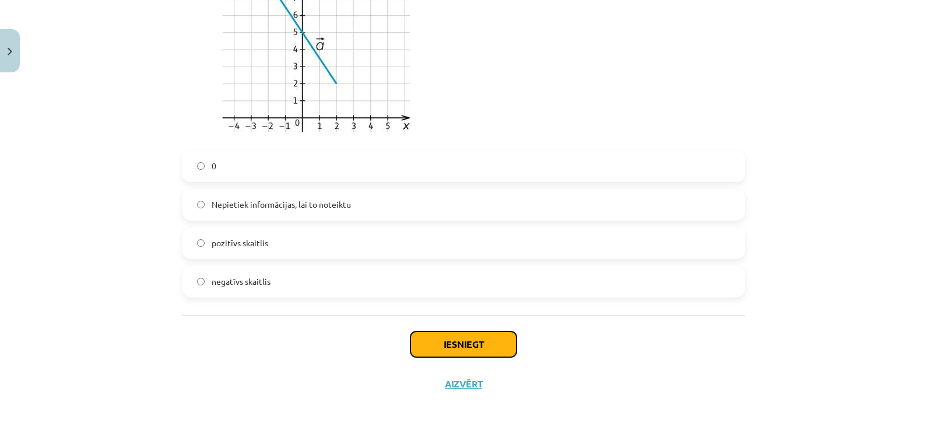
click at [474, 340] on button "Iesniegt" at bounding box center [463, 344] width 106 height 26
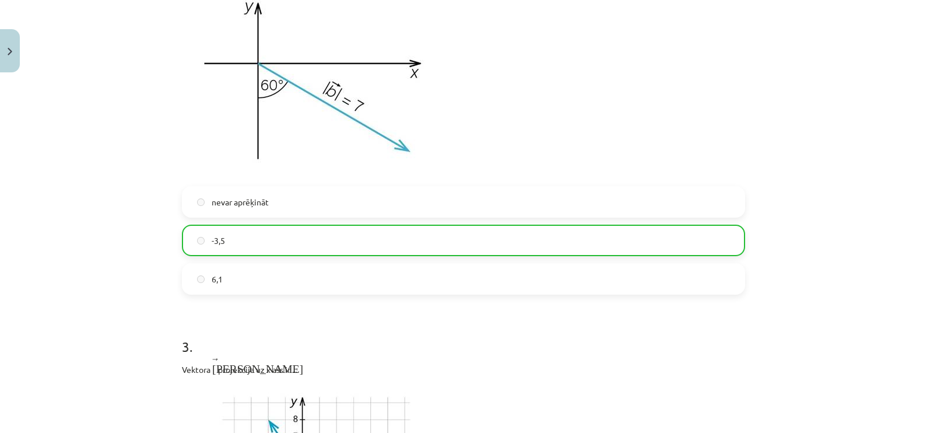
scroll to position [1280, 0]
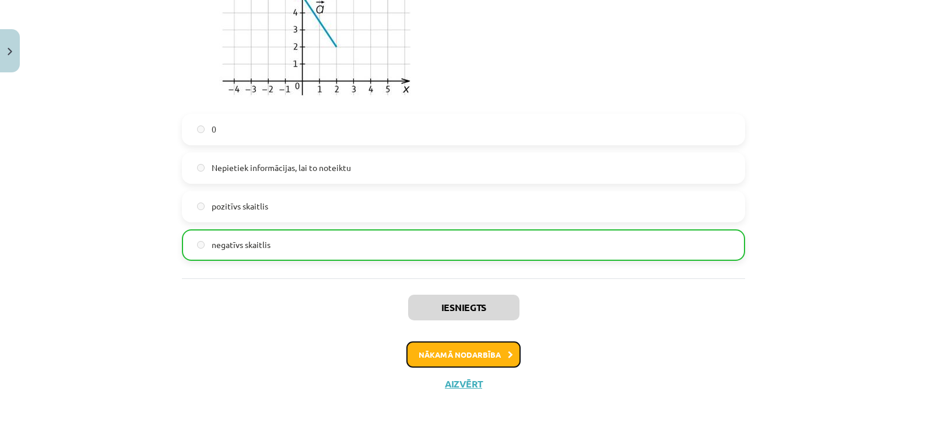
click at [462, 346] on button "Nākamā nodarbība" at bounding box center [463, 354] width 114 height 27
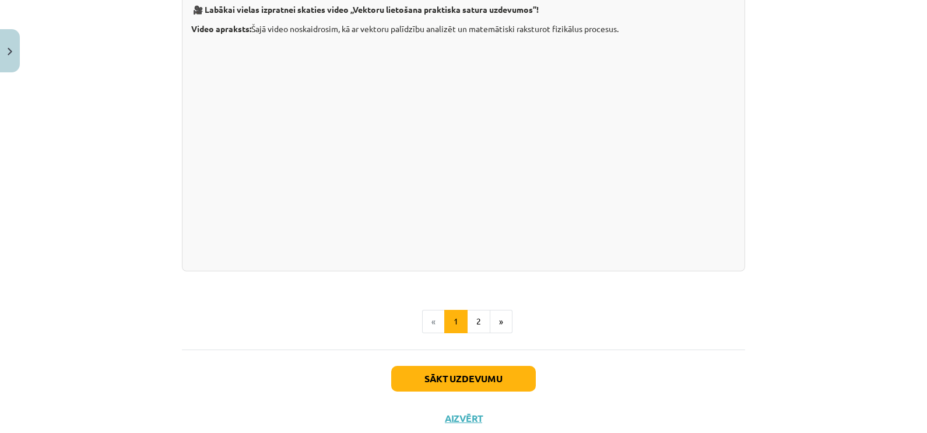
scroll to position [1210, 0]
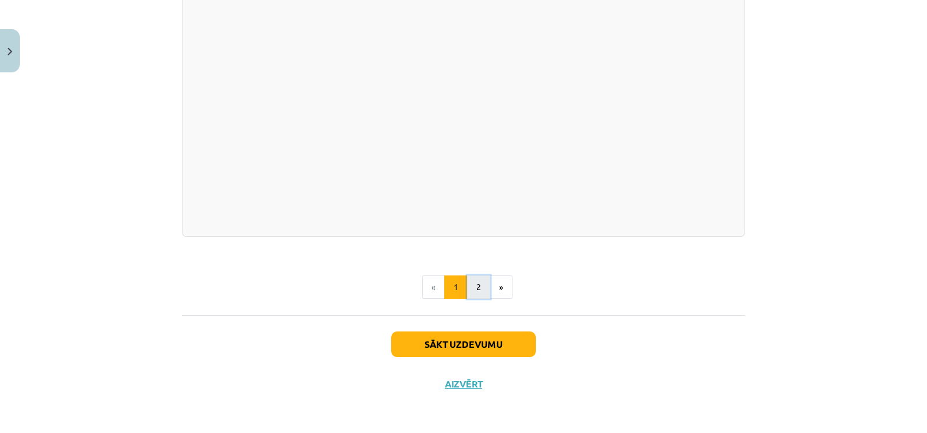
click at [474, 287] on button "2" at bounding box center [478, 286] width 23 height 23
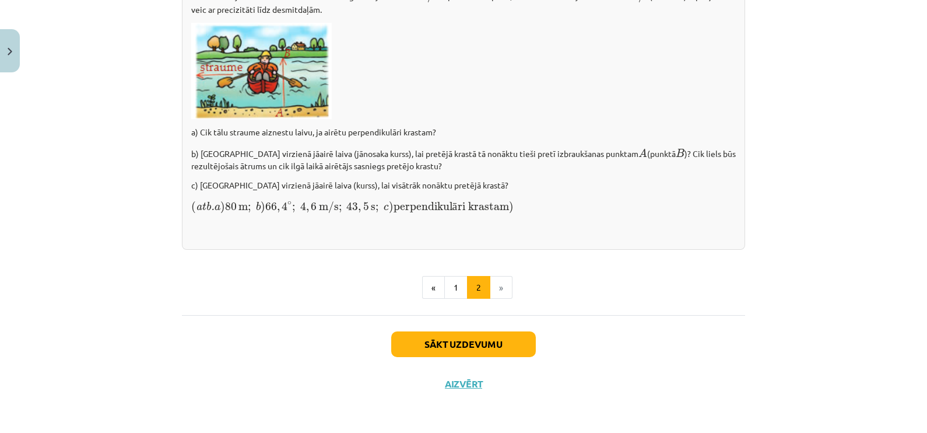
scroll to position [1670, 0]
click at [471, 342] on button "Sākt uzdevumu" at bounding box center [463, 344] width 145 height 26
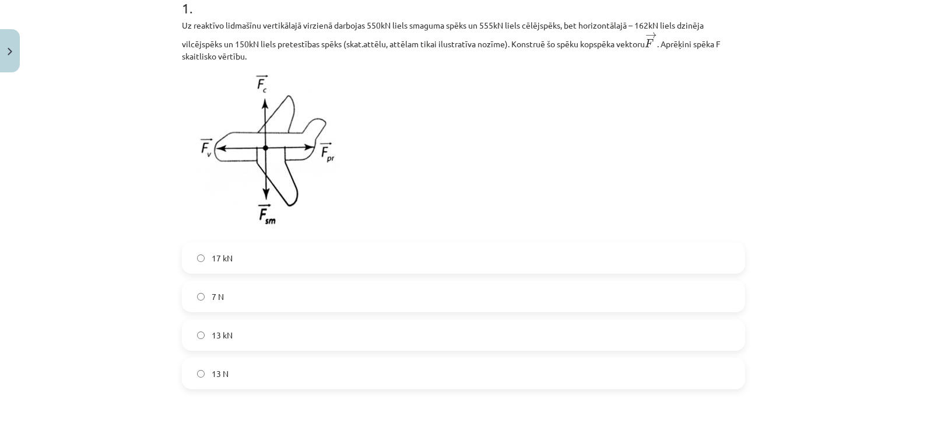
scroll to position [255, 0]
click at [193, 325] on label "13 kN" at bounding box center [463, 332] width 561 height 29
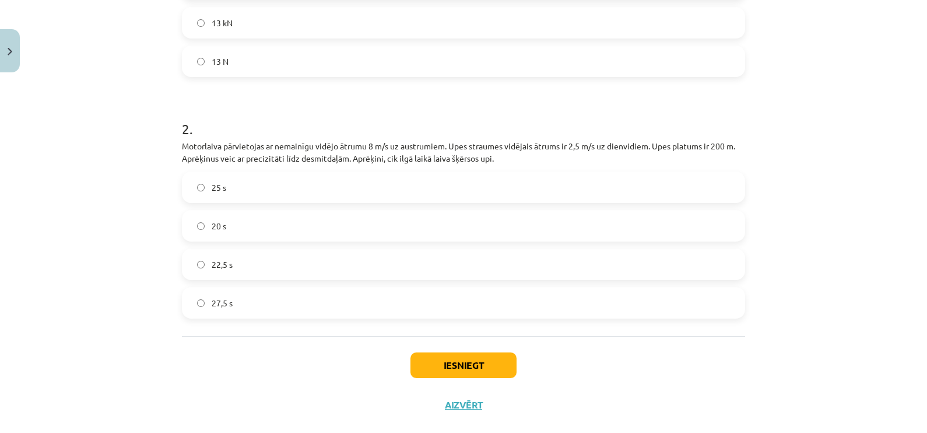
scroll to position [585, 0]
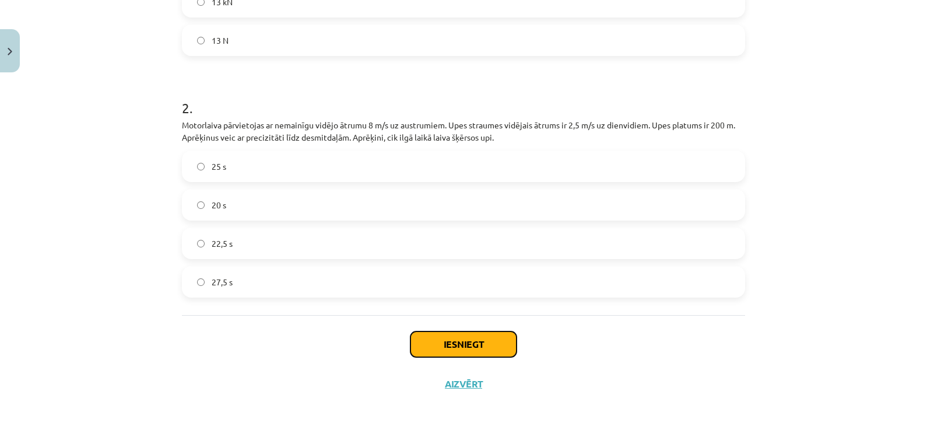
click at [453, 345] on button "Iesniegt" at bounding box center [463, 344] width 106 height 26
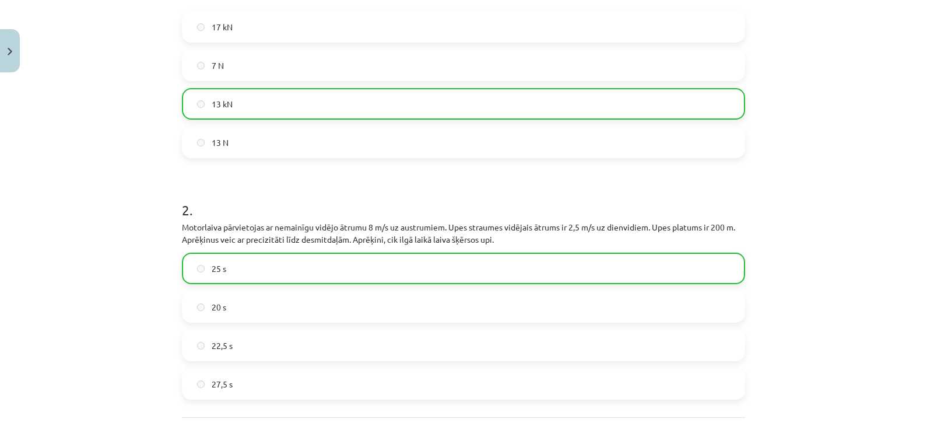
scroll to position [623, 0]
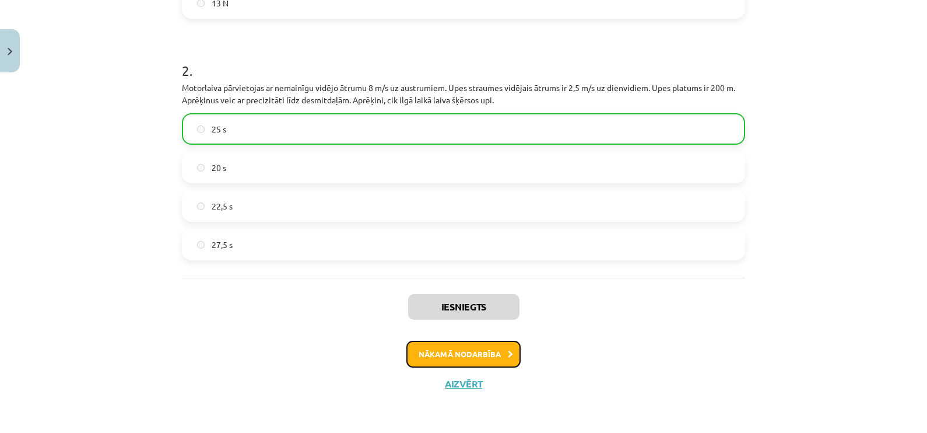
click at [483, 346] on button "Nākamā nodarbība" at bounding box center [463, 353] width 114 height 27
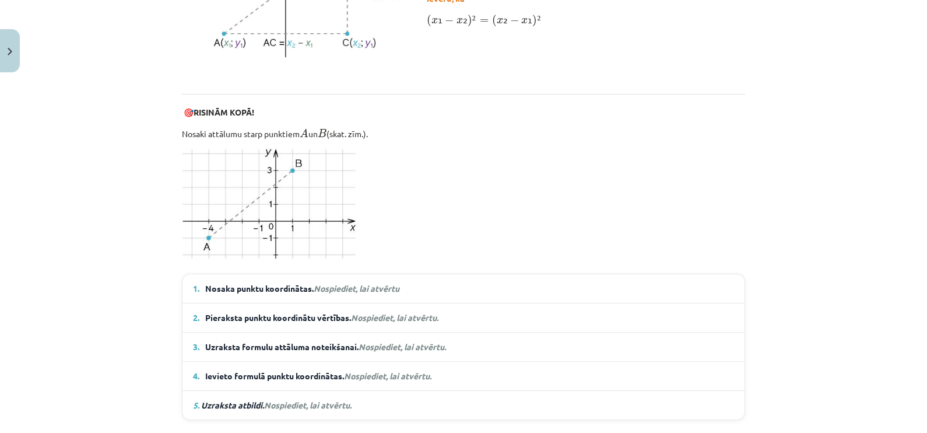
scroll to position [679, 0]
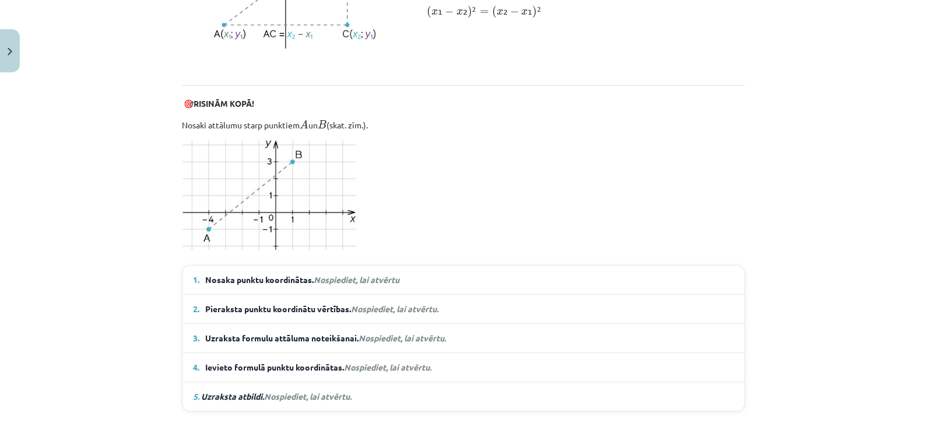
click at [354, 276] on em "Nospiediet, lai atvērtu" at bounding box center [357, 279] width 86 height 10
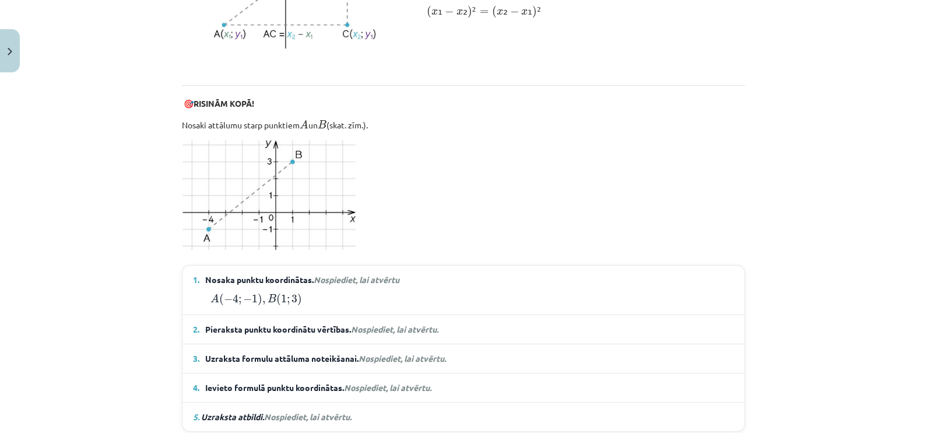
click at [395, 323] on span "Pieraksta punktu koordinātu vērtības. Nospiediet, lai atvērtu." at bounding box center [322, 329] width 235 height 12
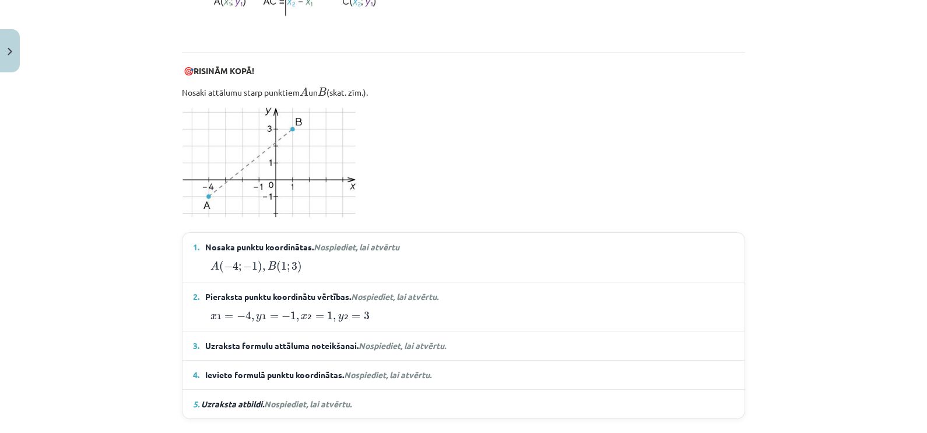
scroll to position [730, 0]
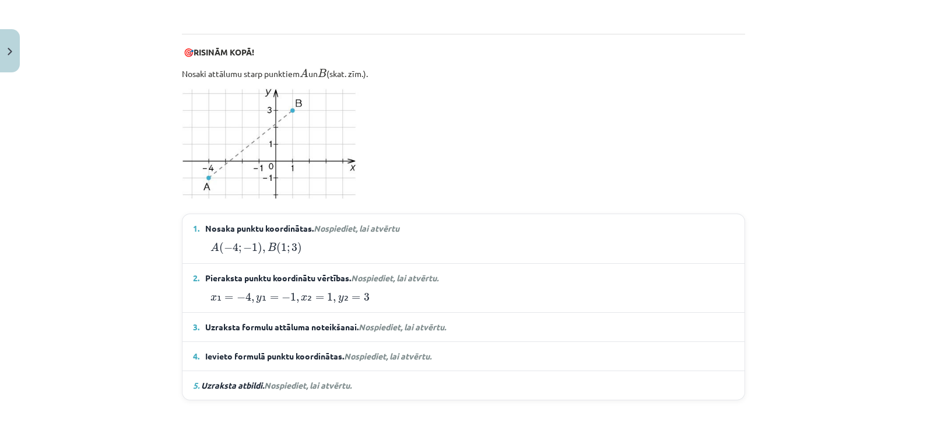
click at [402, 322] on span "Nospiediet, lai atvērtu." at bounding box center [402, 326] width 87 height 10
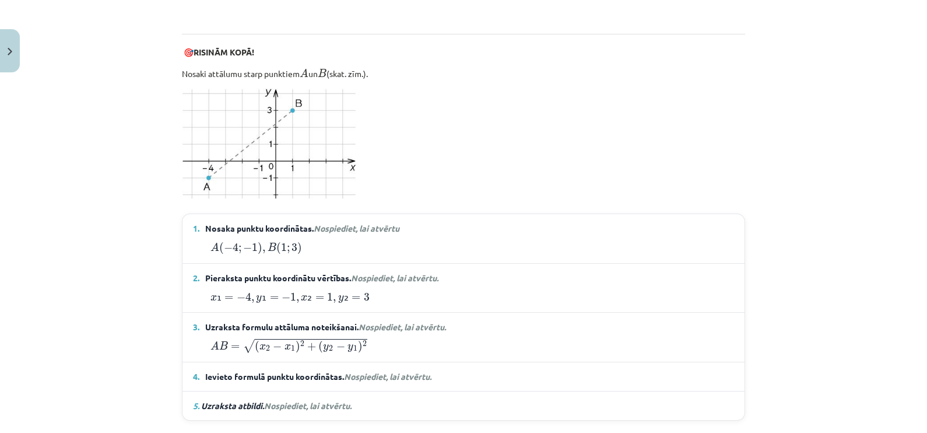
click at [391, 346] on span "Nospiediet, lai atvērtu." at bounding box center [387, 376] width 87 height 10
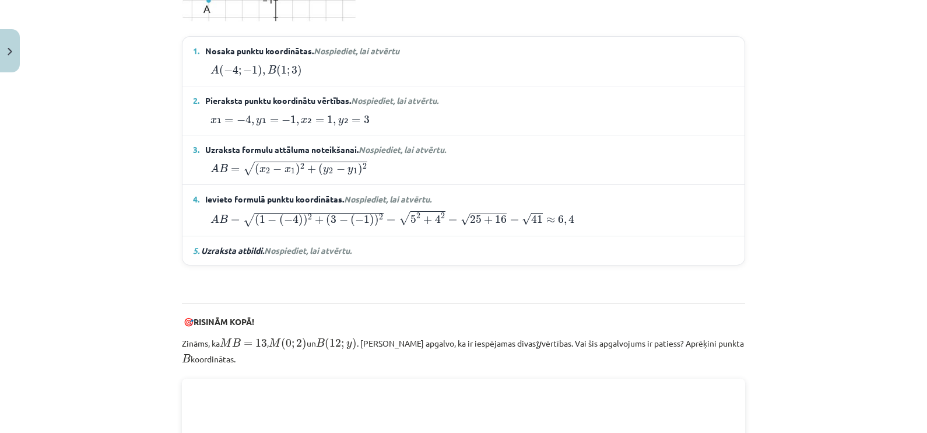
scroll to position [920, 0]
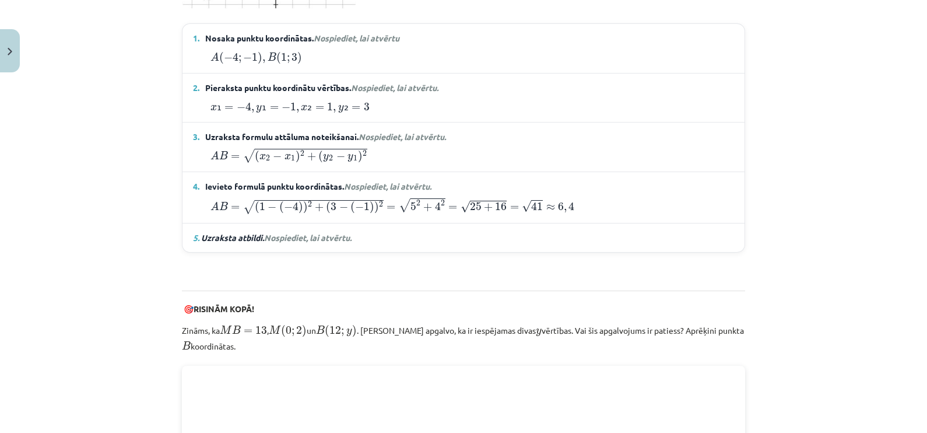
click at [306, 232] on span "Nospiediet, lai atvērtu." at bounding box center [307, 237] width 87 height 10
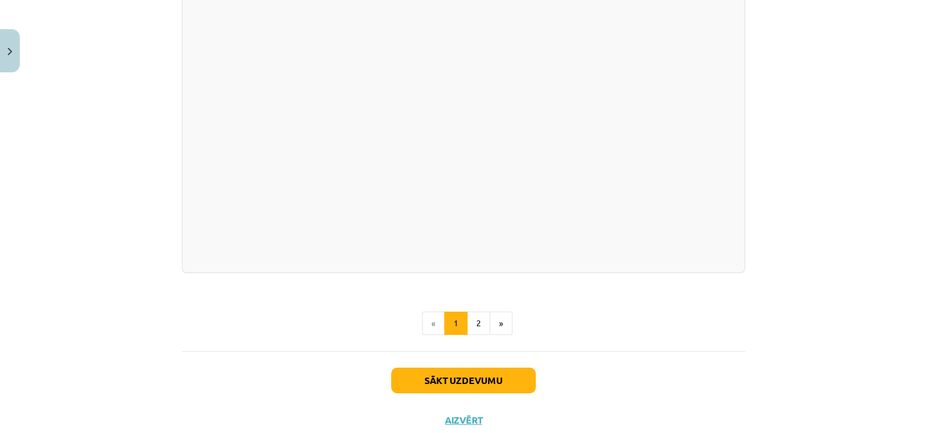
scroll to position [2151, 0]
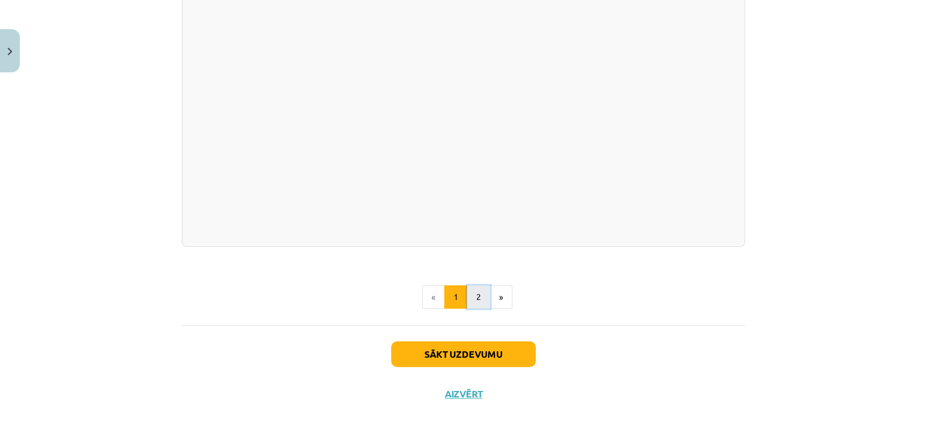
click at [474, 287] on button "2" at bounding box center [478, 296] width 23 height 23
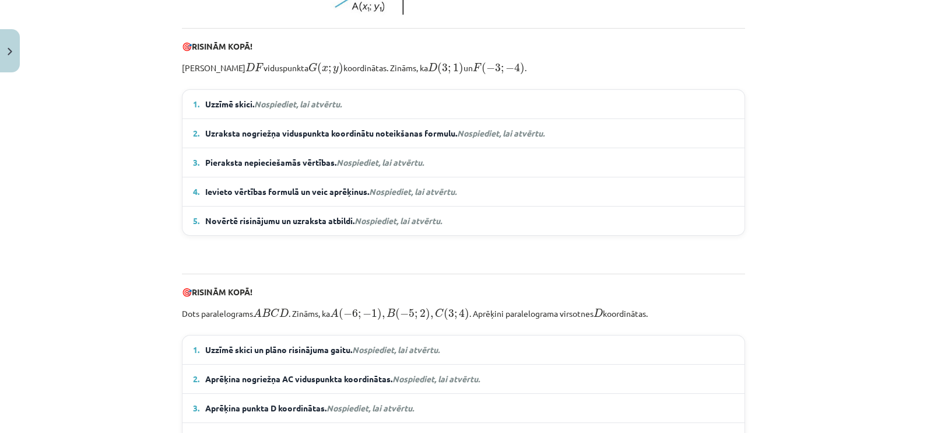
scroll to position [548, 0]
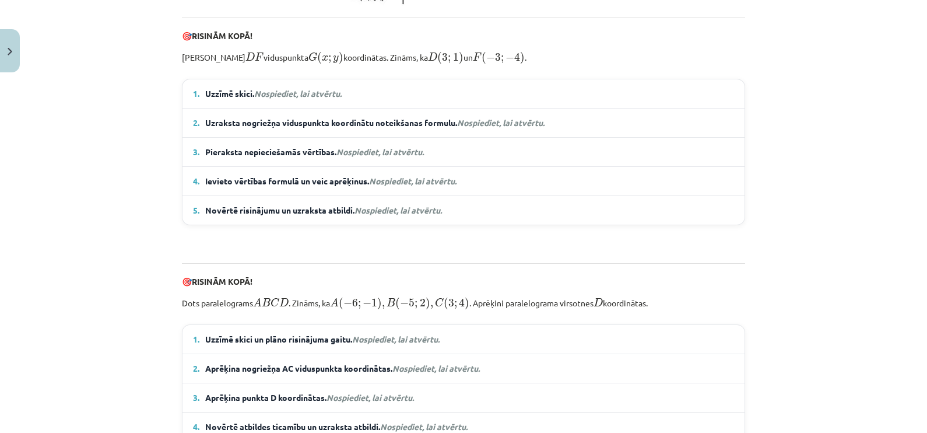
click at [298, 99] on em "Nospiediet, lai atvērtu." at bounding box center [297, 93] width 87 height 10
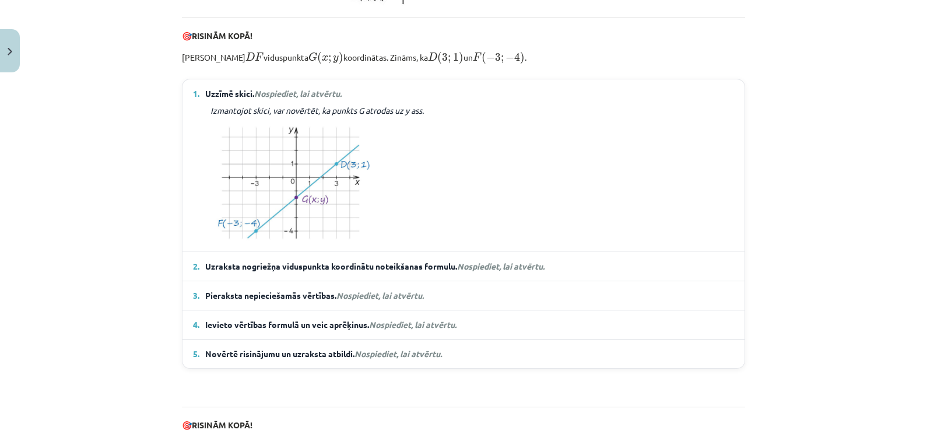
click at [508, 271] on details "2. Uzraksta nogriežņa viduspunkta koordinātu noteikšanas formulu. Nospiediet, l…" at bounding box center [463, 266] width 562 height 29
click at [503, 271] on em "Nospiediet, lai atvērtu." at bounding box center [500, 266] width 87 height 10
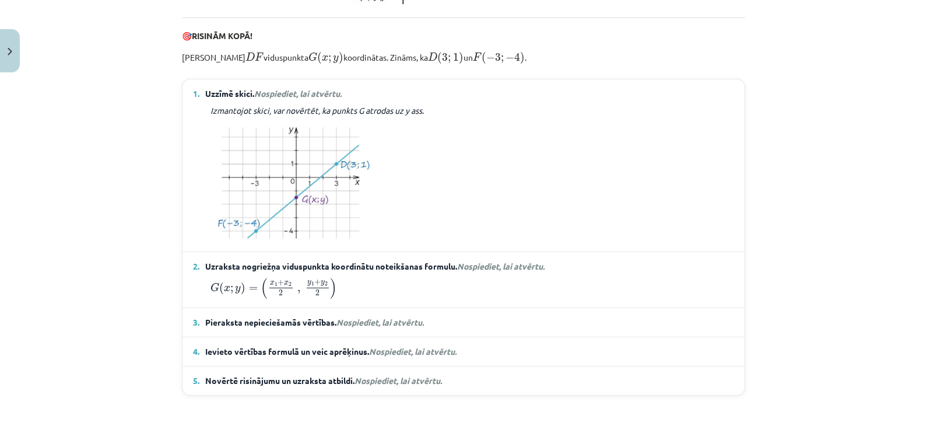
click at [376, 327] on span "Nospiediet, lai atvērtu." at bounding box center [379, 322] width 87 height 10
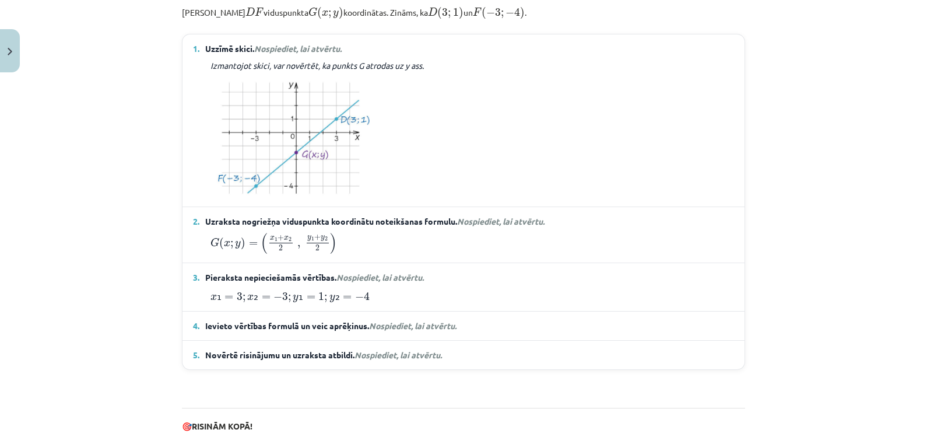
scroll to position [606, 0]
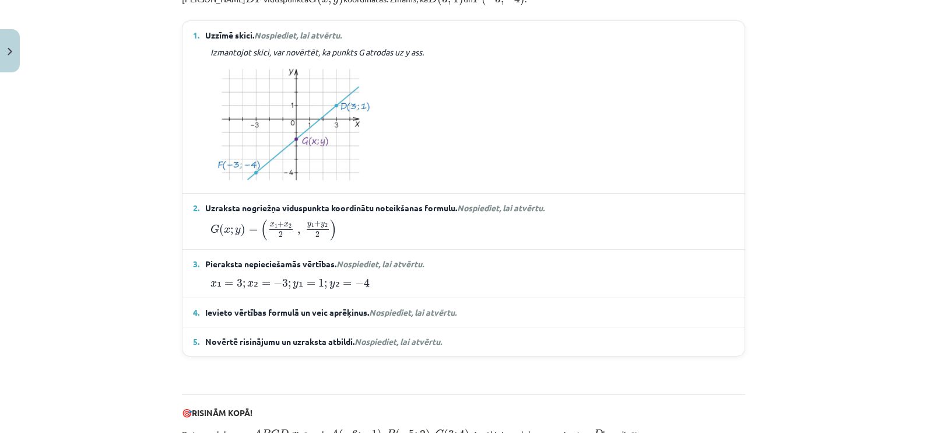
click at [430, 317] on span "Nospiediet, lai atvērtu." at bounding box center [412, 312] width 87 height 10
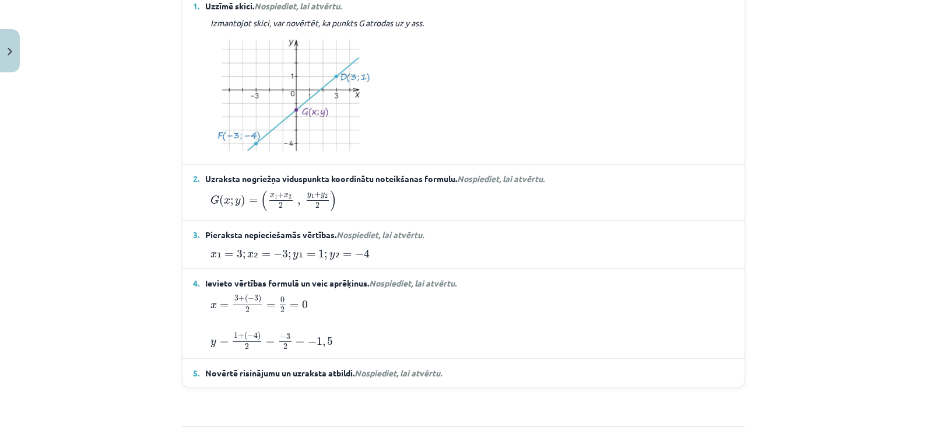
scroll to position [733, 0]
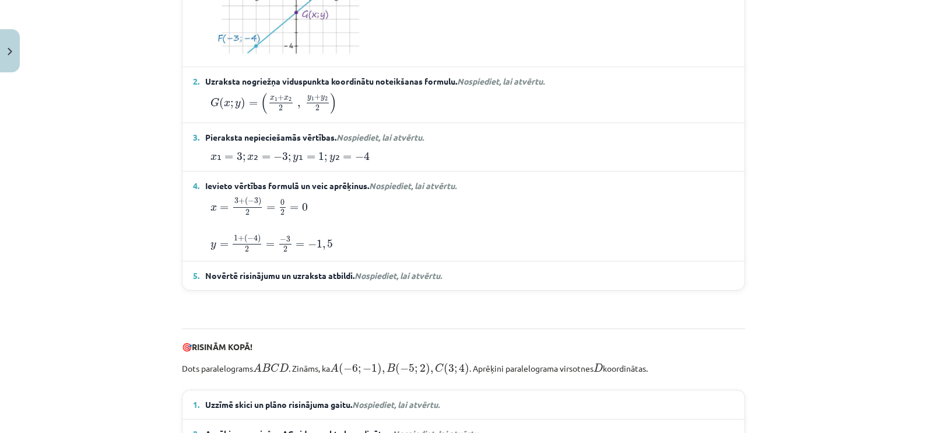
click at [387, 280] on span "Nospiediet, lai atvērtu." at bounding box center [397, 275] width 87 height 10
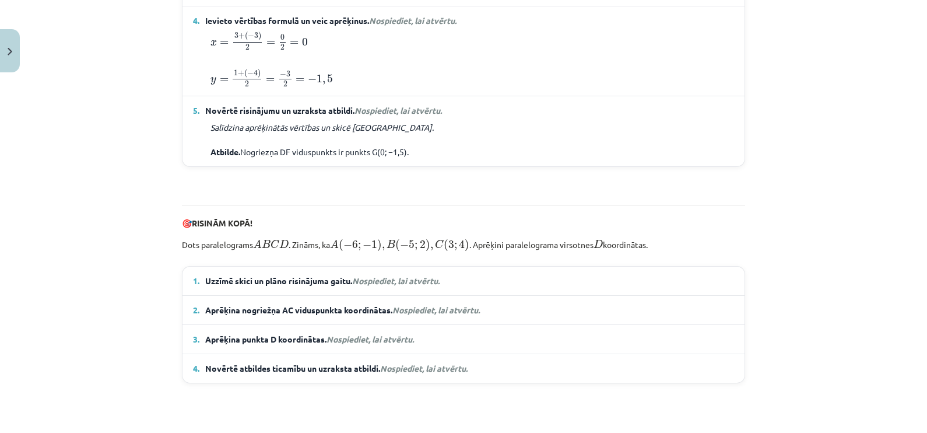
scroll to position [995, 0]
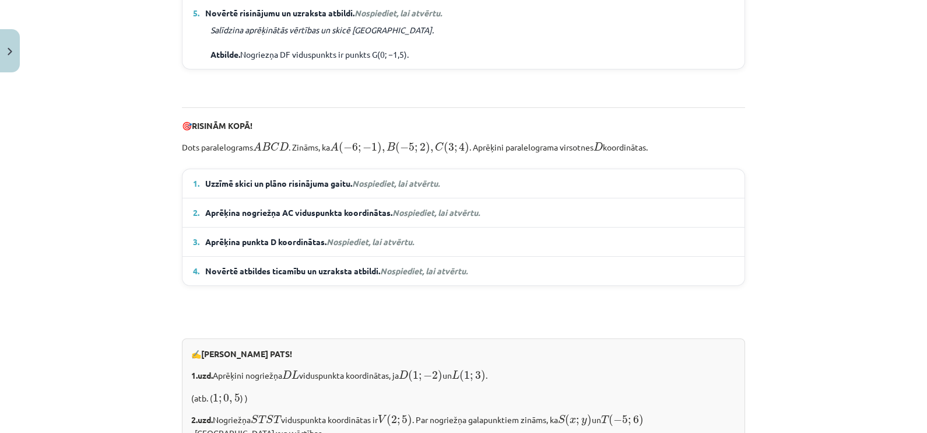
click at [410, 188] on em "Nospiediet, lai atvērtu." at bounding box center [395, 183] width 87 height 10
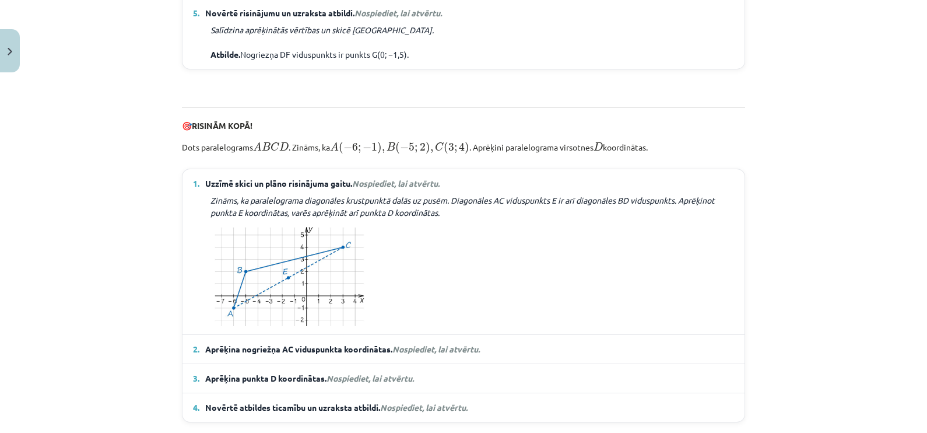
click at [428, 346] on details "2. Aprēķina nogriežņa AC viduspunkta koordinātas. Nospiediet, lai atvērtu. Punk…" at bounding box center [463, 349] width 562 height 29
click at [425, 346] on span "Nospiediet, lai atvērtu." at bounding box center [435, 348] width 87 height 10
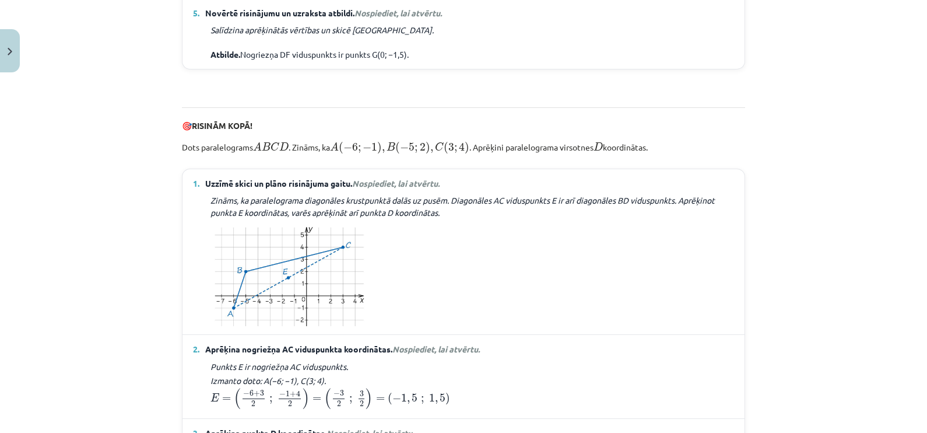
click at [741, 227] on div "Mācību tēma: Matemātikas i - 10. klases 1. ieskaites mācību materiāls (a,b) #7 …" at bounding box center [463, 216] width 927 height 433
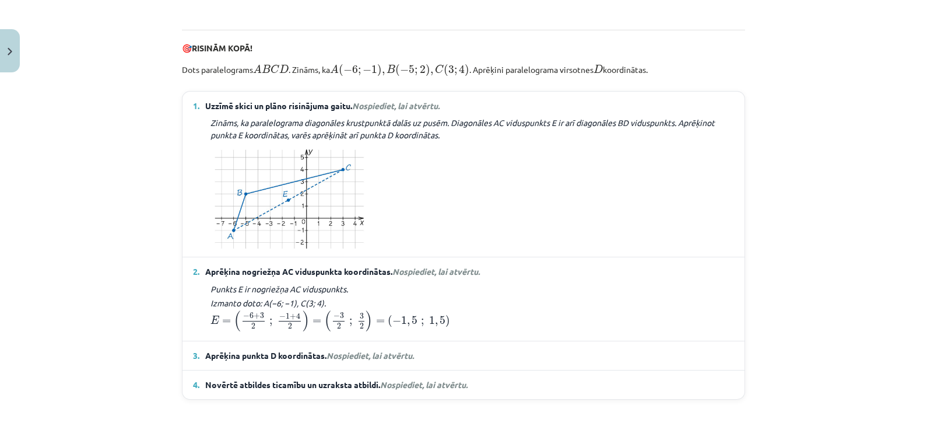
scroll to position [1102, 0]
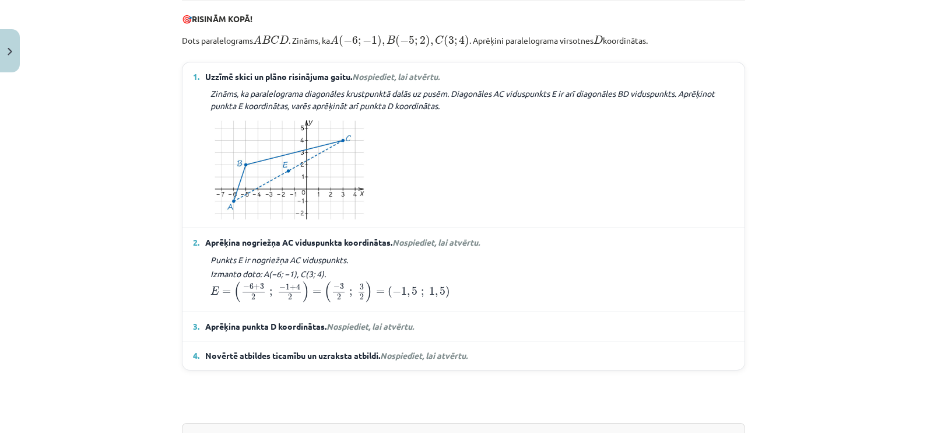
click at [398, 331] on span "Nospiediet, lai atvērtu." at bounding box center [369, 326] width 87 height 10
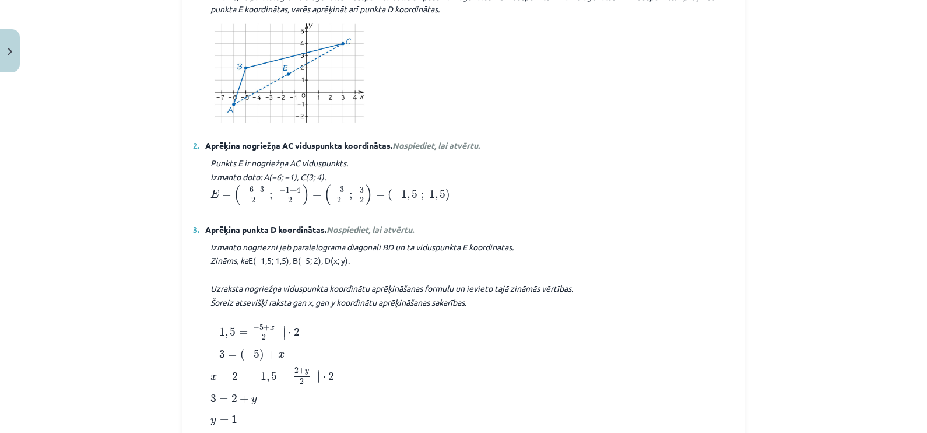
scroll to position [1257, 0]
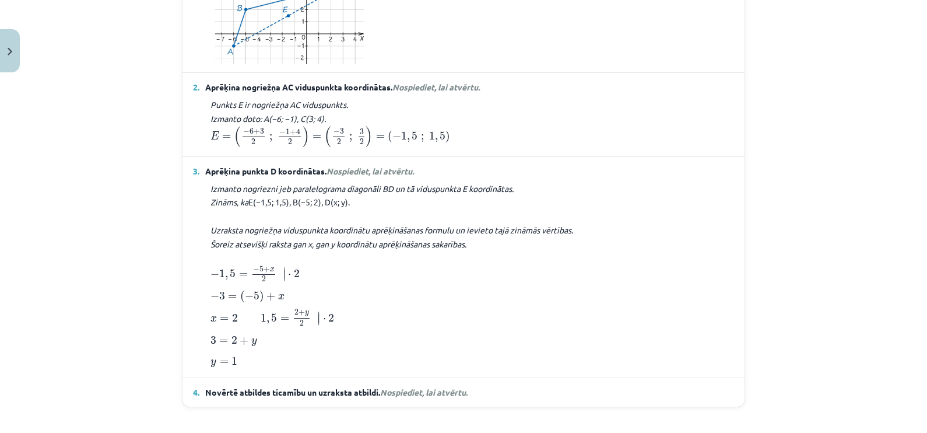
click at [414, 346] on span "Nospiediet, lai atvērtu." at bounding box center [423, 392] width 87 height 10
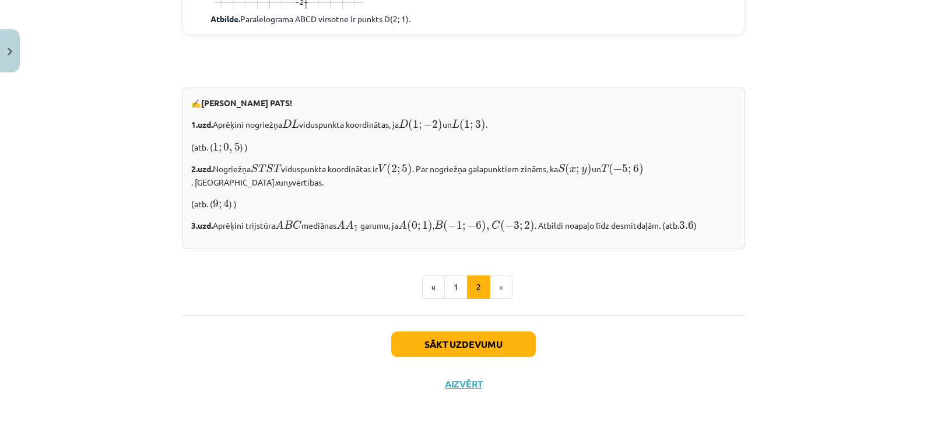
scroll to position [1775, 0]
click at [459, 343] on button "Sākt uzdevumu" at bounding box center [463, 344] width 145 height 26
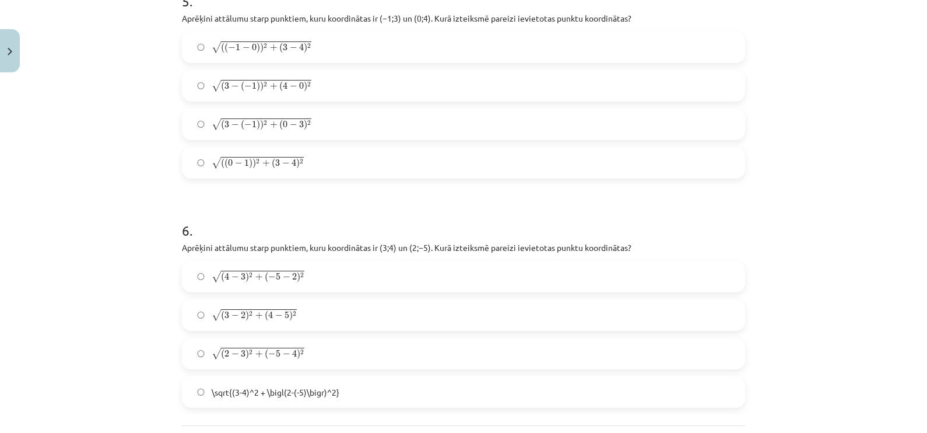
scroll to position [1714, 0]
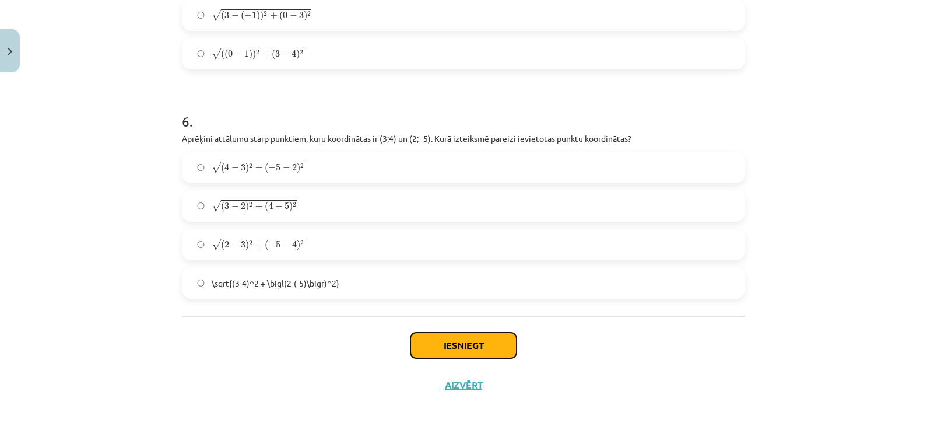
click at [451, 346] on button "Iesniegt" at bounding box center [463, 345] width 106 height 26
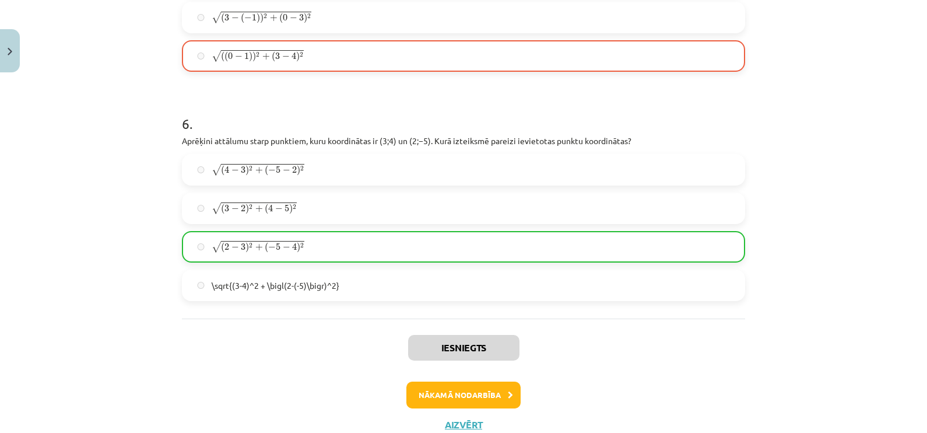
scroll to position [1751, 0]
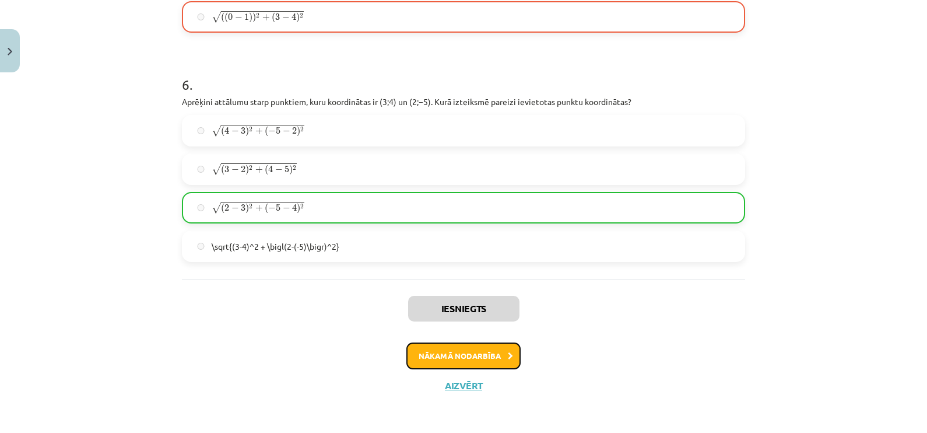
click at [465, 346] on button "Nākamā nodarbība" at bounding box center [463, 355] width 114 height 27
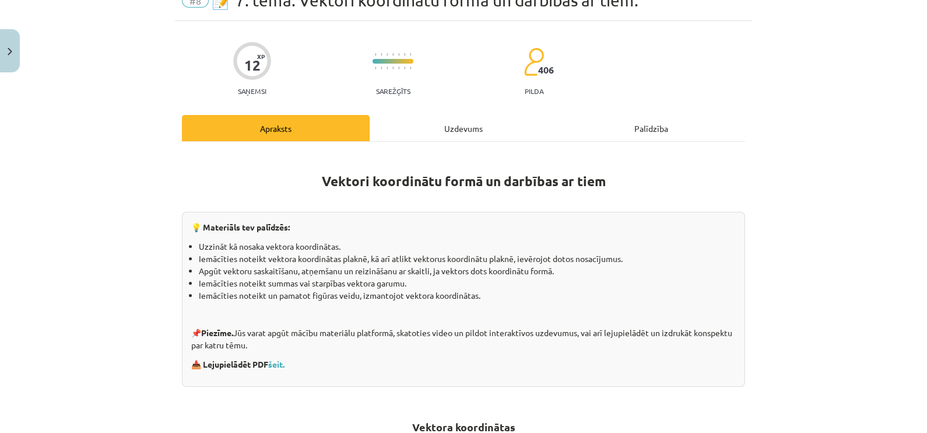
scroll to position [29, 0]
